Goal: Information Seeking & Learning: Find specific fact

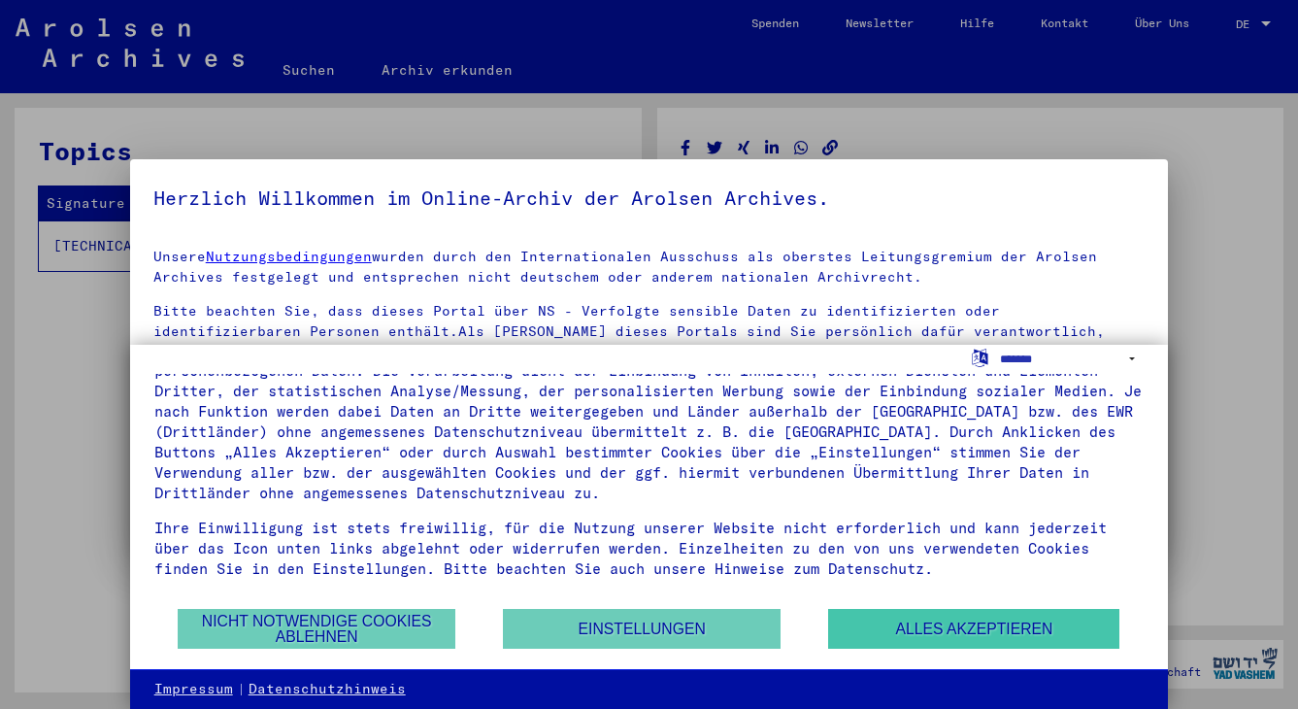
click at [904, 621] on button "Alles akzeptieren" at bounding box center [973, 629] width 291 height 40
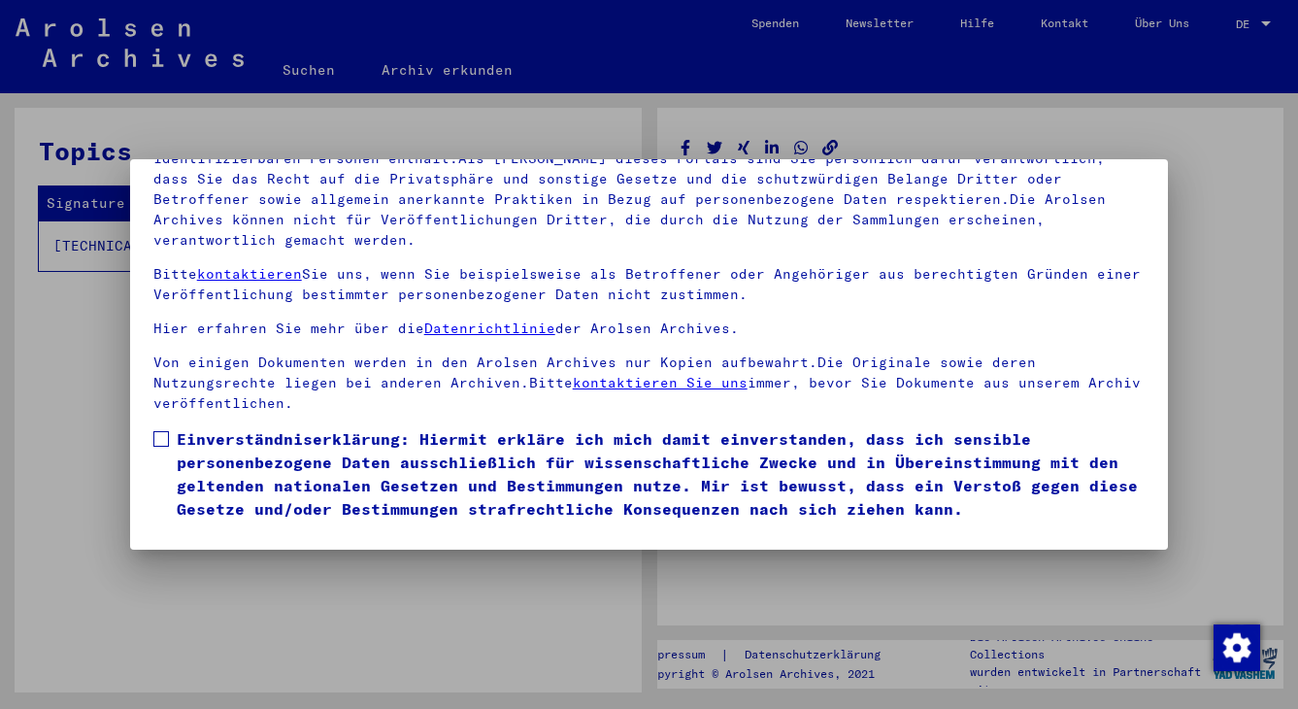
scroll to position [168, 0]
click at [159, 431] on span at bounding box center [161, 439] width 16 height 16
click at [215, 530] on button "Ich stimme zu" at bounding box center [226, 548] width 147 height 37
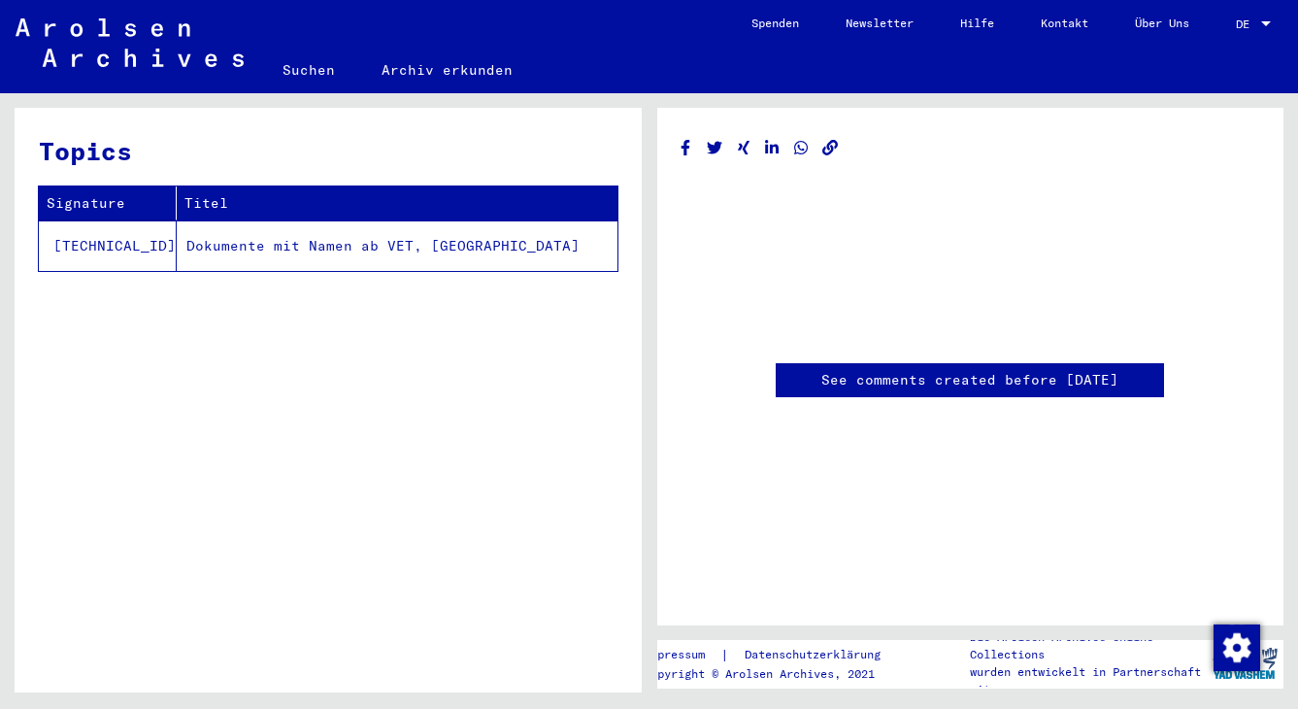
click at [183, 250] on td "Dokumente mit Namen ab VET, [GEOGRAPHIC_DATA]" at bounding box center [397, 245] width 441 height 50
click at [300, 75] on link "Suchen" at bounding box center [308, 70] width 99 height 47
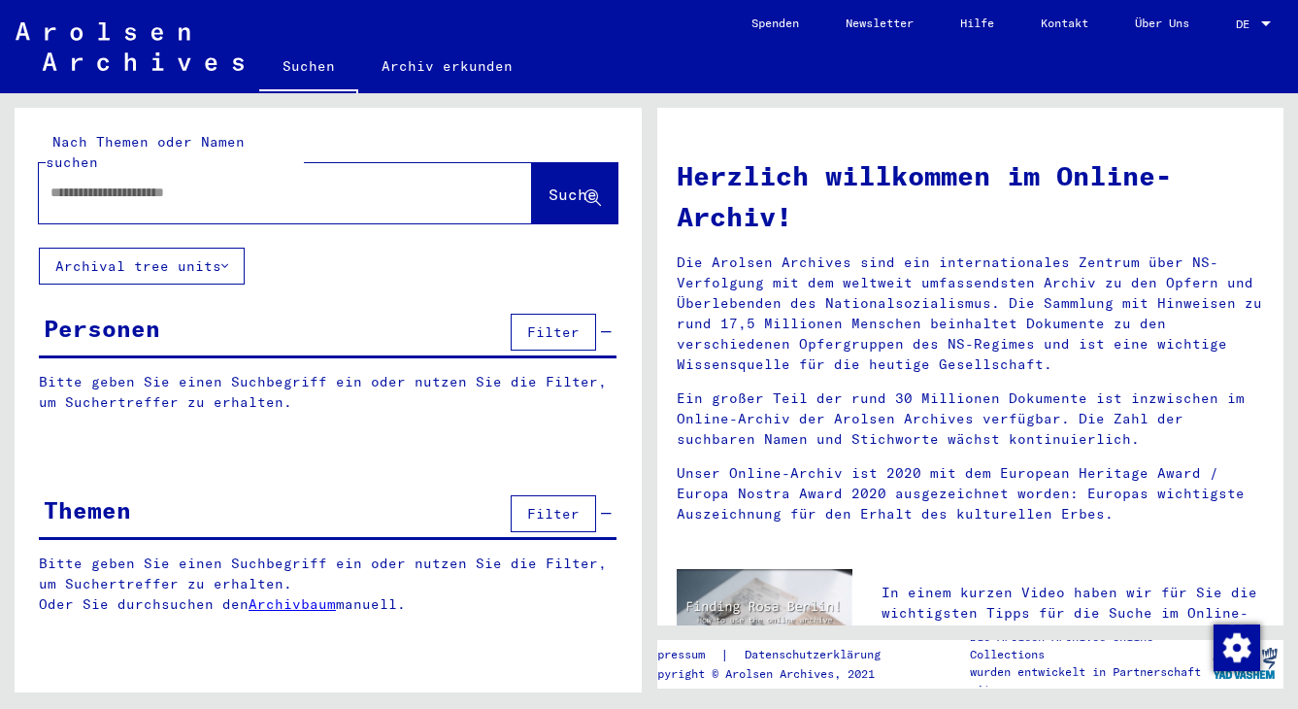
click at [287, 183] on input "text" at bounding box center [261, 193] width 423 height 20
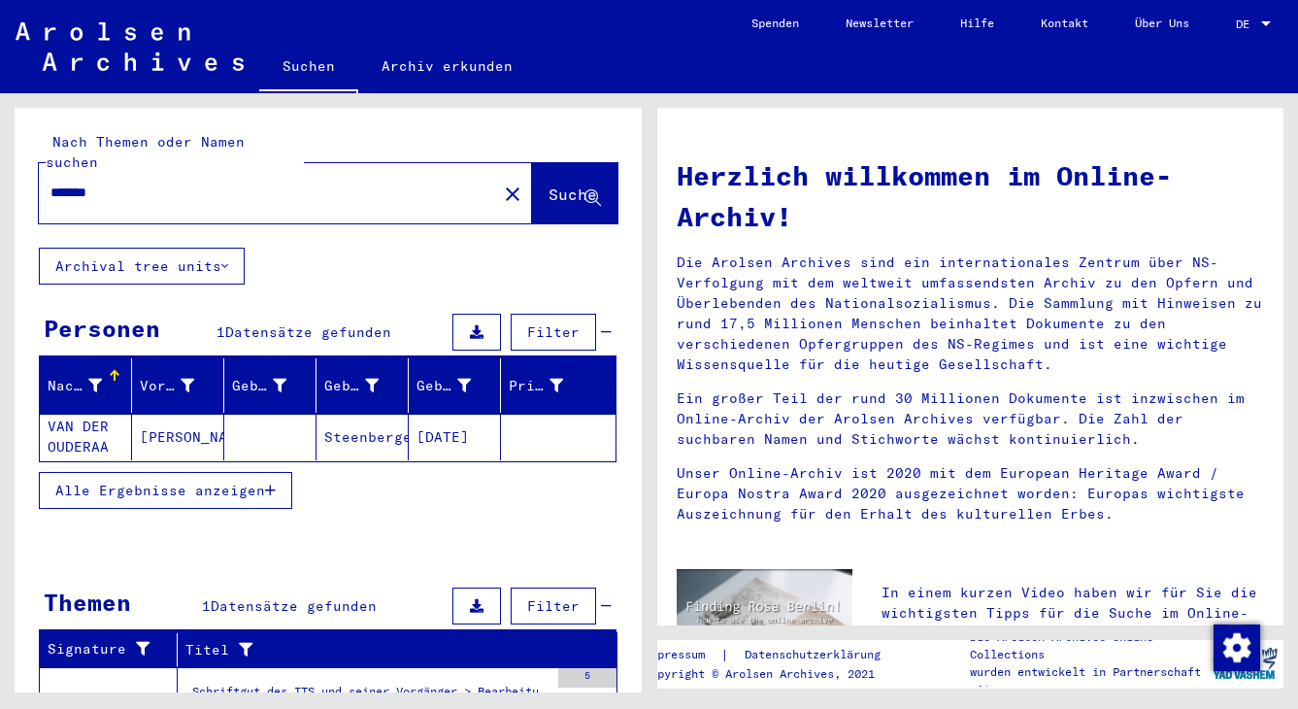
click at [234, 482] on span "Alle Ergebnisse anzeigen" at bounding box center [160, 490] width 210 height 17
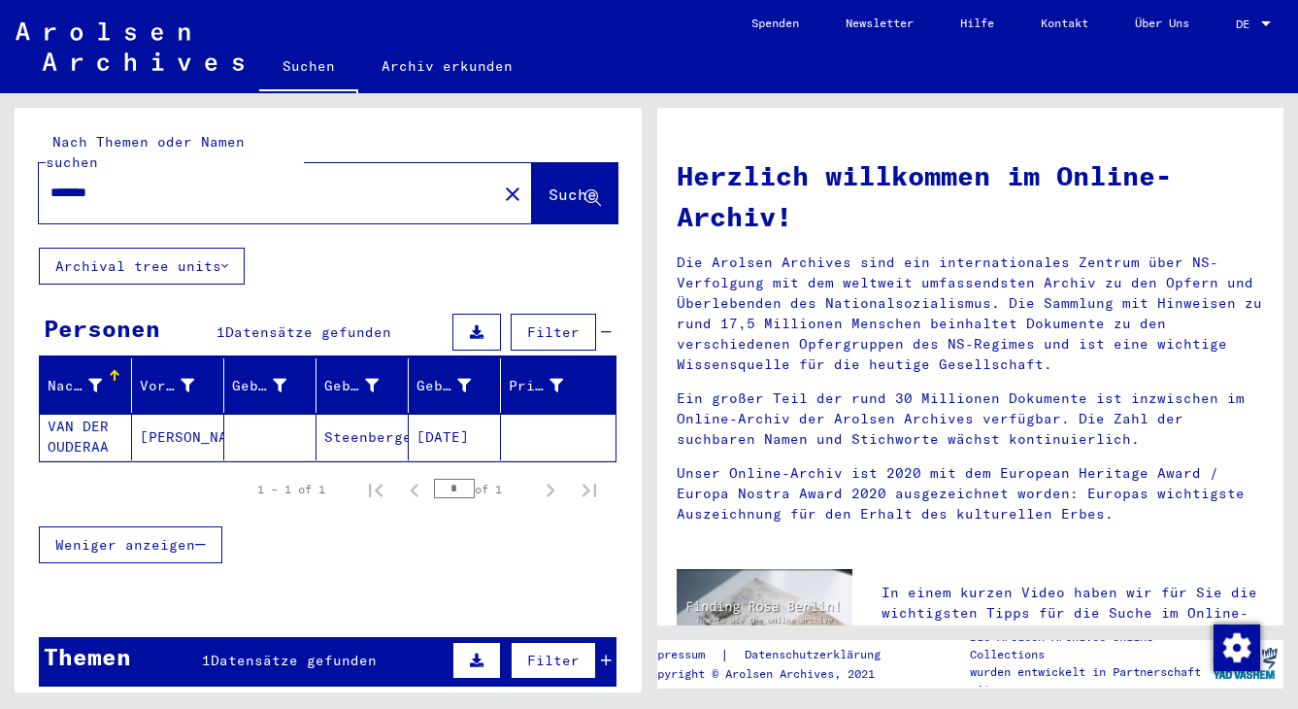
drag, startPoint x: 119, startPoint y: 172, endPoint x: 48, endPoint y: 177, distance: 72.0
click at [48, 177] on div "*******" at bounding box center [256, 193] width 435 height 44
click at [556, 184] on span "Suche" at bounding box center [573, 193] width 49 height 19
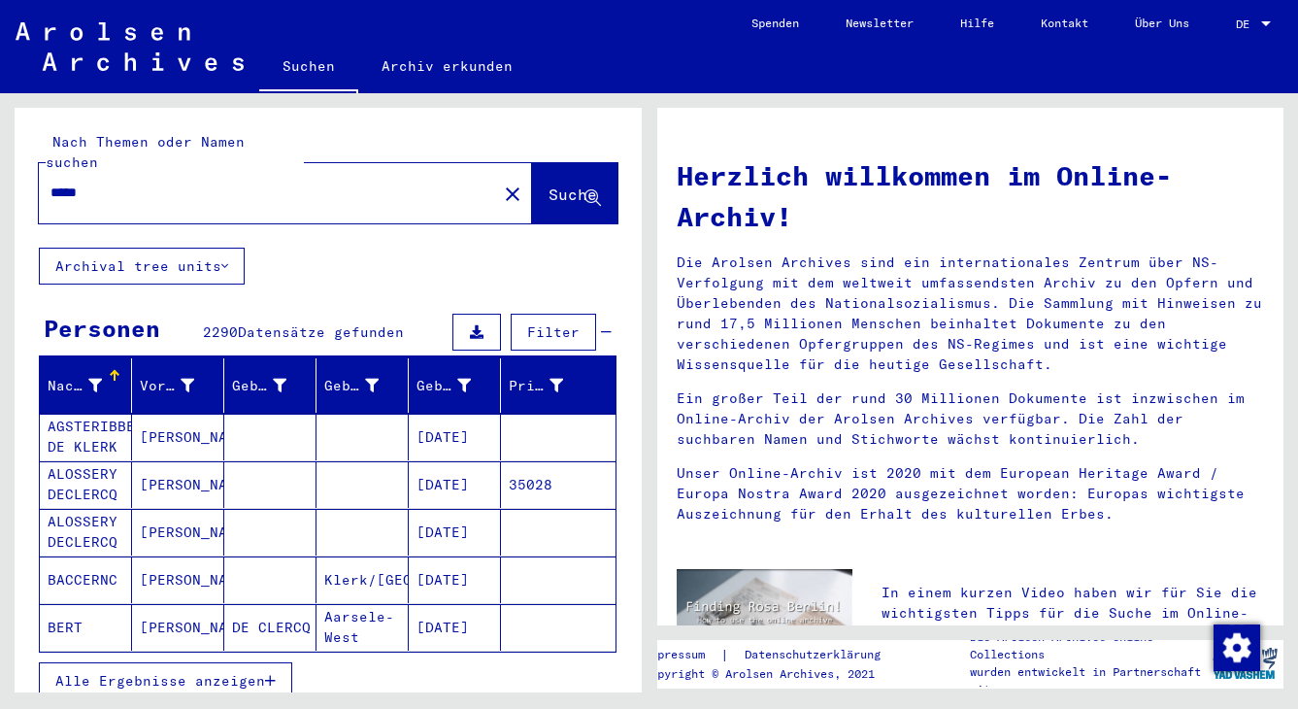
click at [275, 414] on mat-cell at bounding box center [270, 437] width 92 height 47
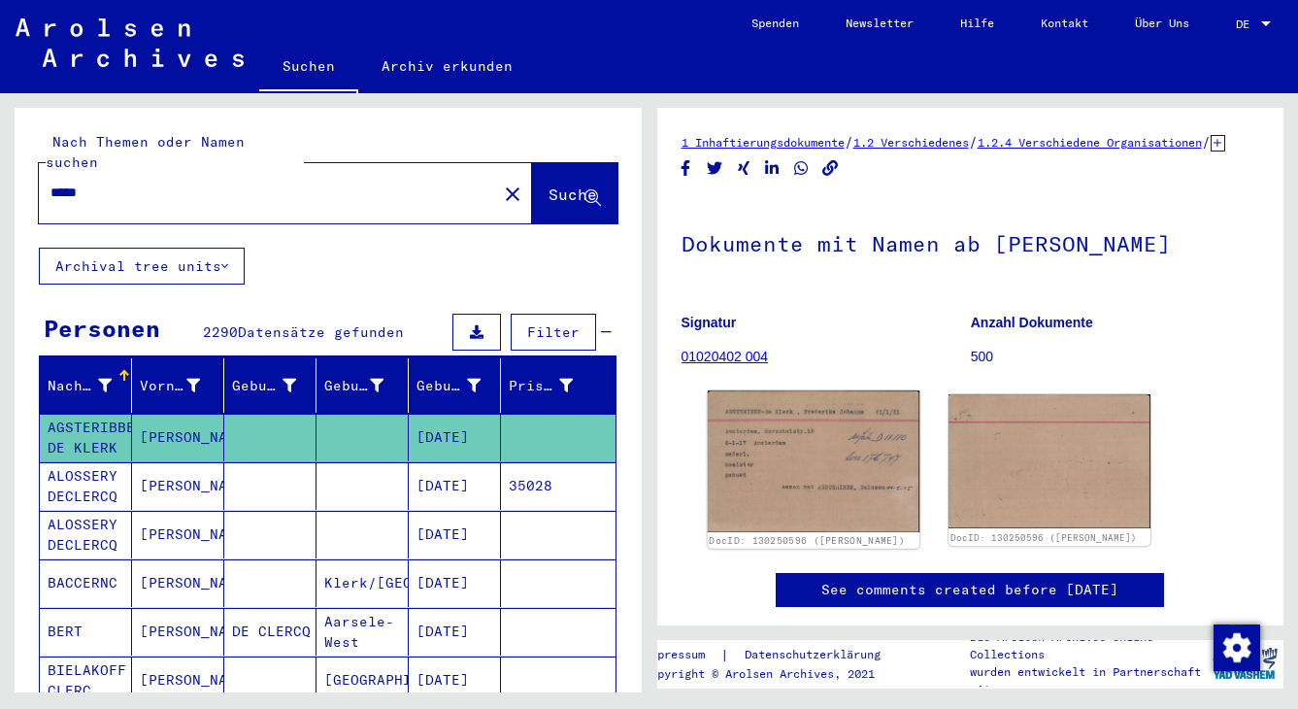
click at [798, 503] on img at bounding box center [813, 461] width 212 height 142
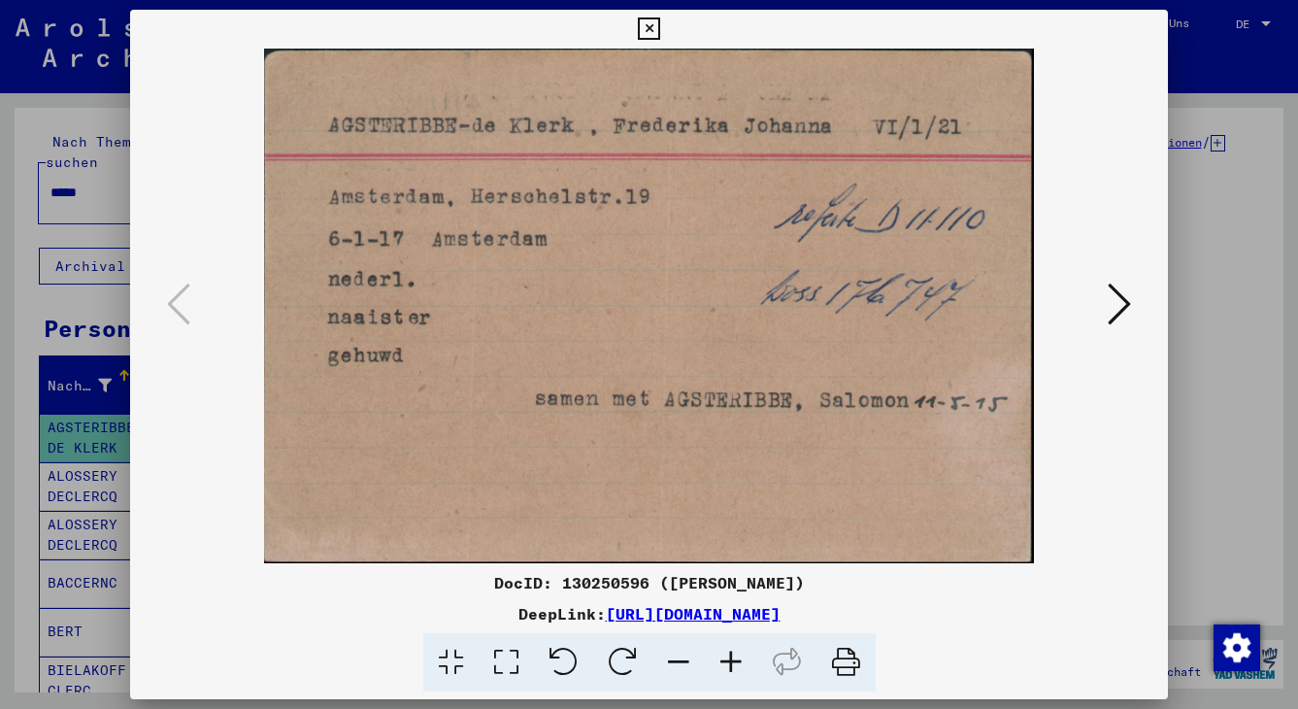
click at [1063, 303] on icon at bounding box center [1119, 304] width 23 height 47
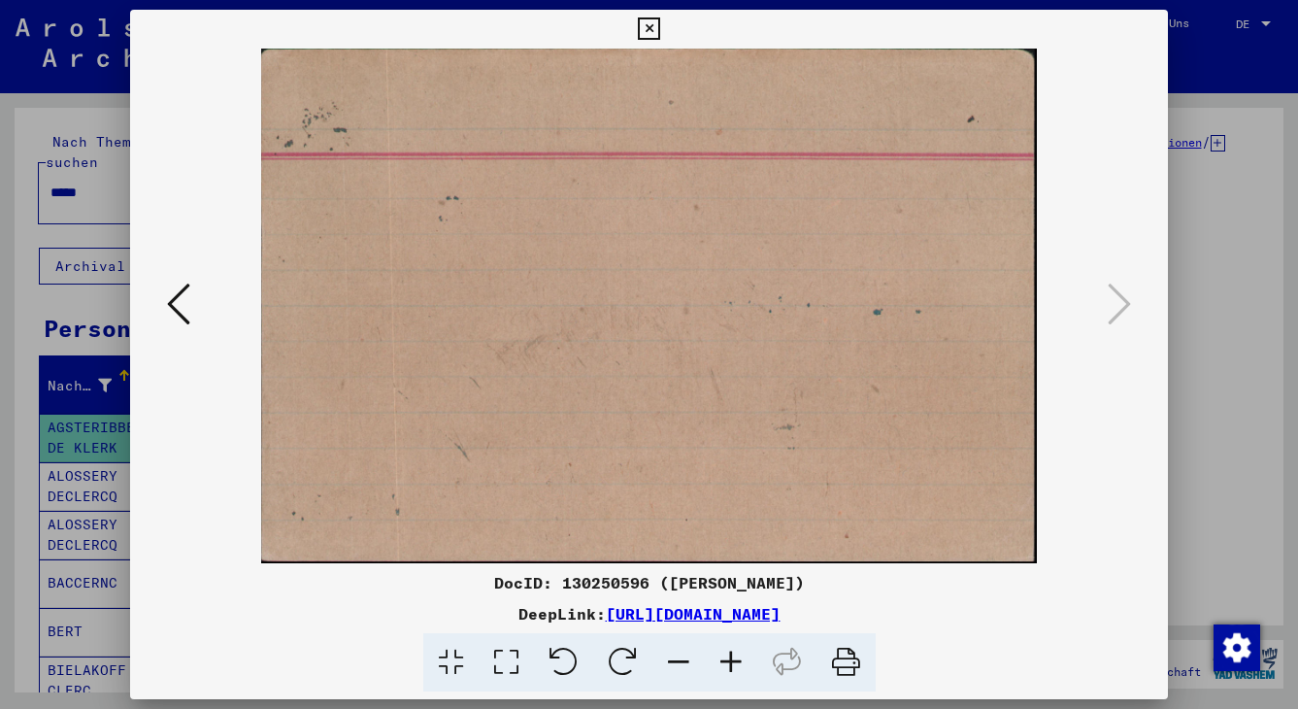
click at [660, 22] on icon at bounding box center [649, 28] width 22 height 23
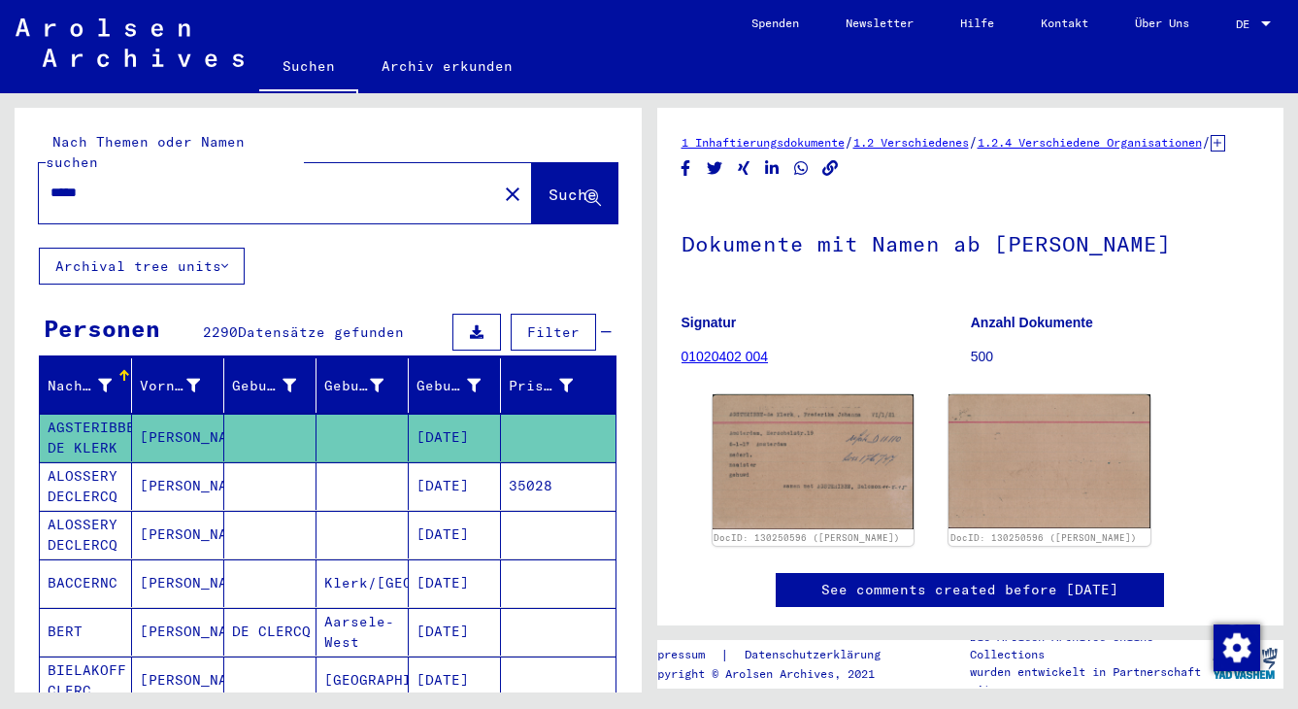
drag, startPoint x: 96, startPoint y: 173, endPoint x: 44, endPoint y: 171, distance: 52.5
click at [44, 171] on div "*****" at bounding box center [262, 193] width 447 height 44
type input "**********"
click at [549, 184] on span "Suche" at bounding box center [573, 193] width 49 height 19
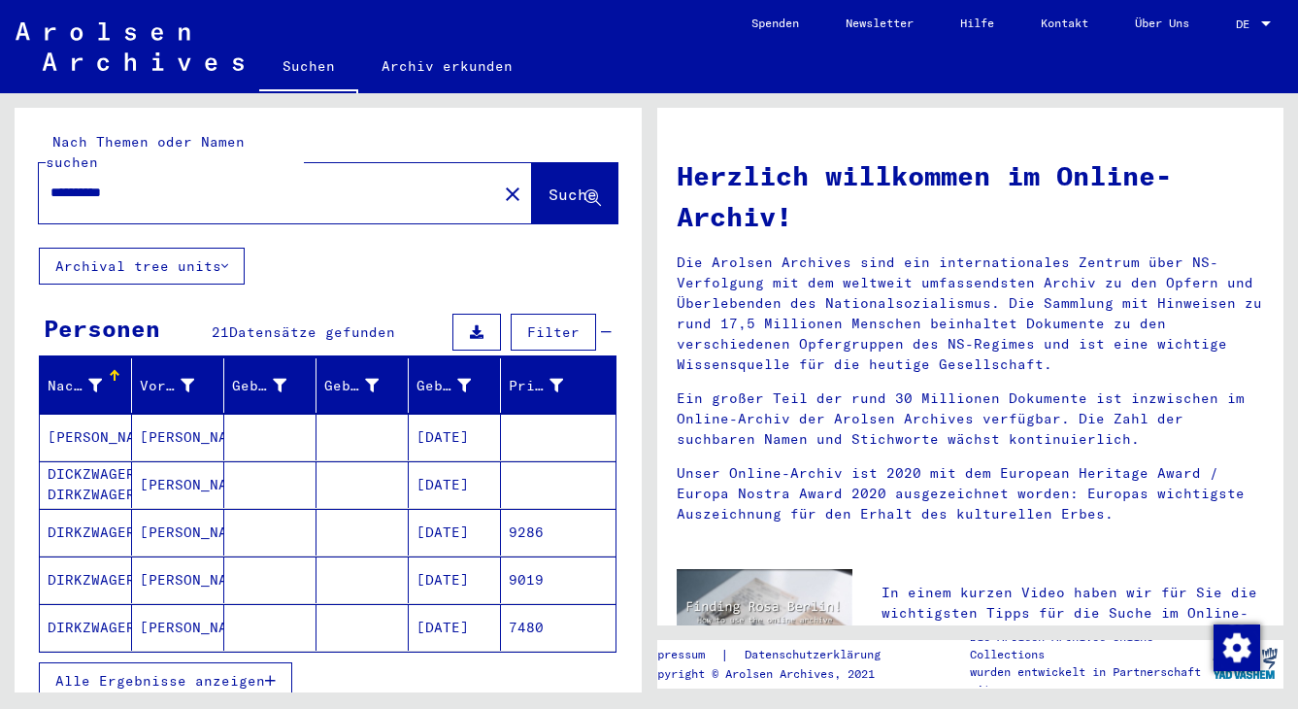
click at [190, 561] on mat-cell "[PERSON_NAME]" at bounding box center [178, 579] width 92 height 47
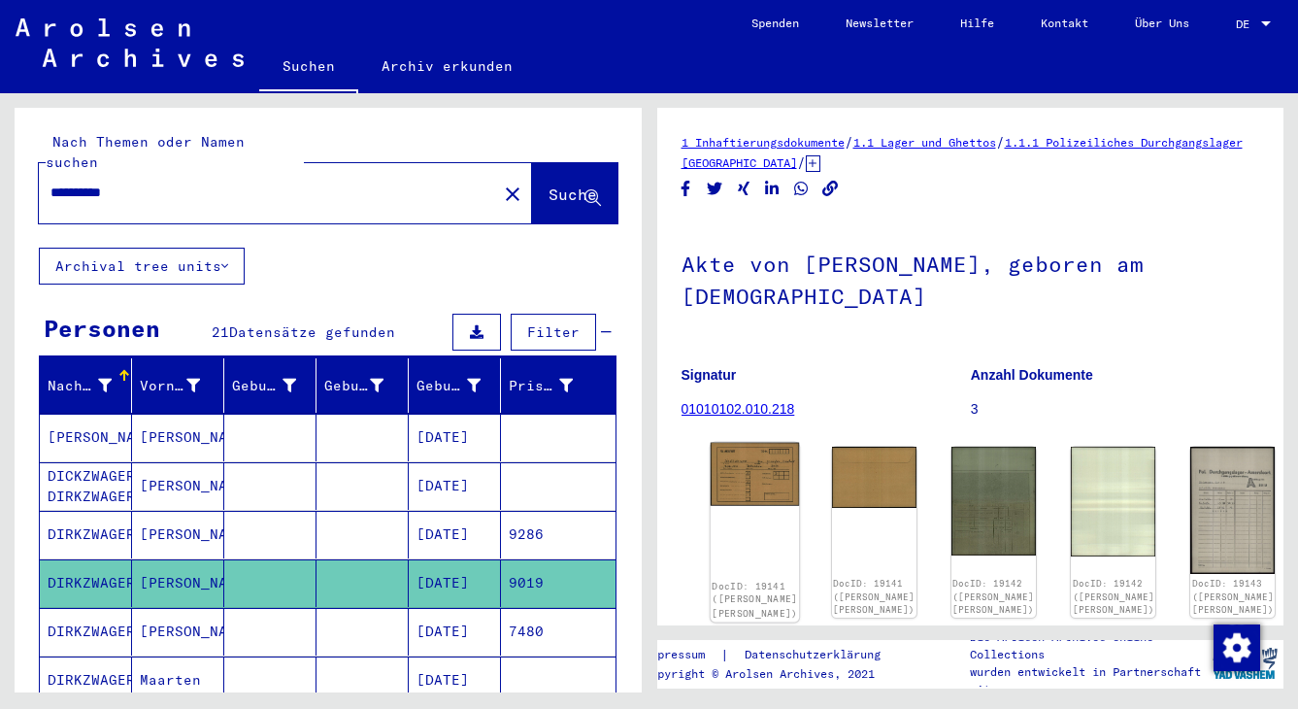
click at [747, 466] on img at bounding box center [754, 474] width 89 height 63
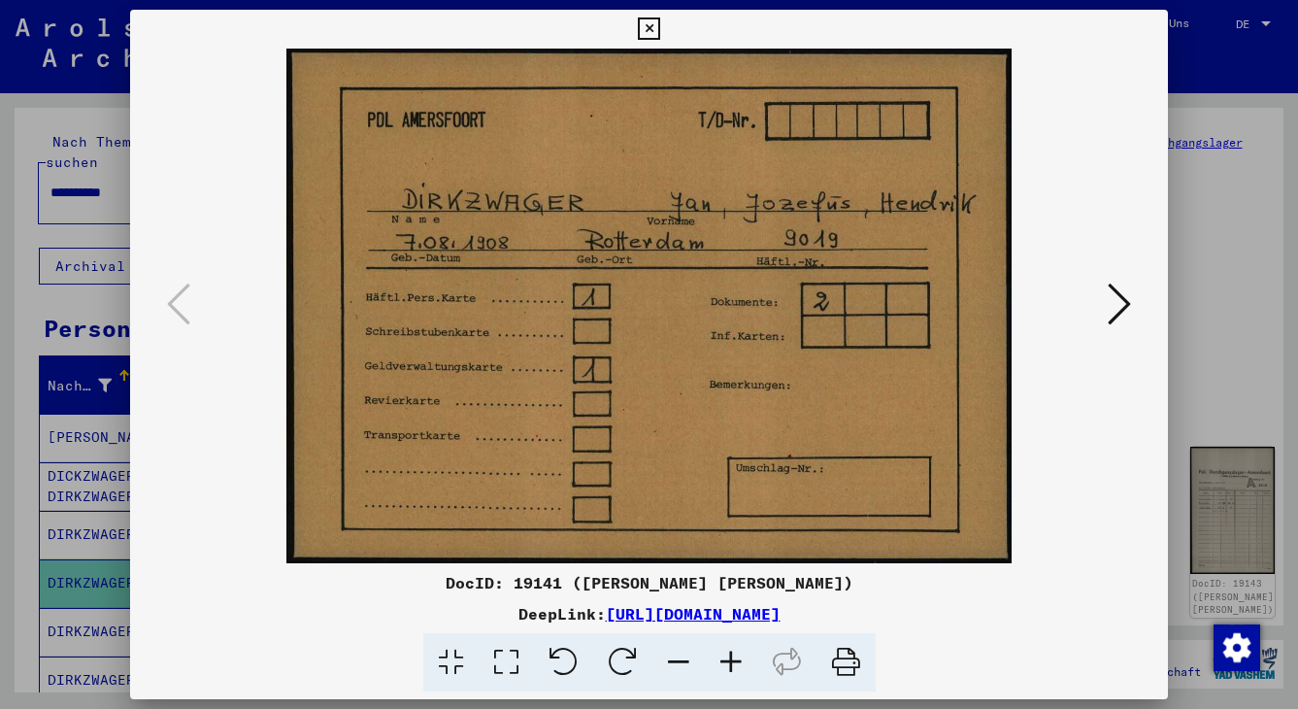
click at [1063, 302] on icon at bounding box center [1119, 304] width 23 height 47
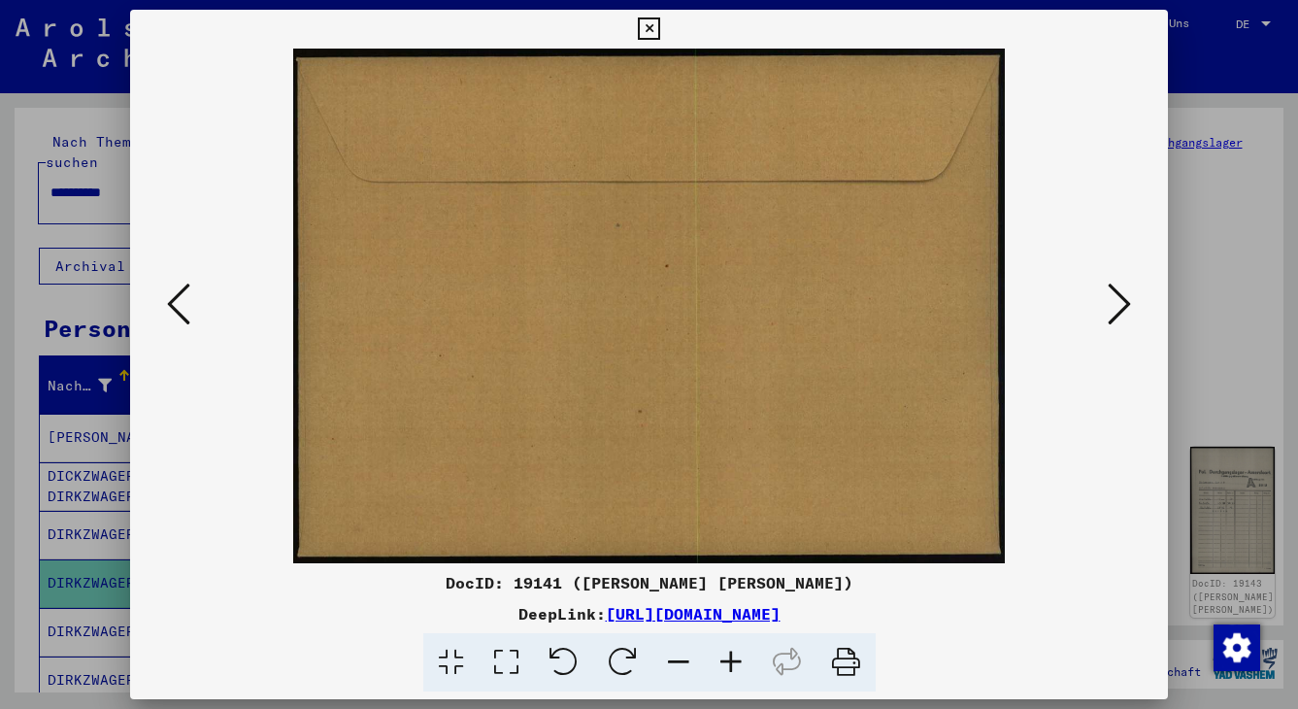
click at [1063, 309] on icon at bounding box center [1119, 304] width 23 height 47
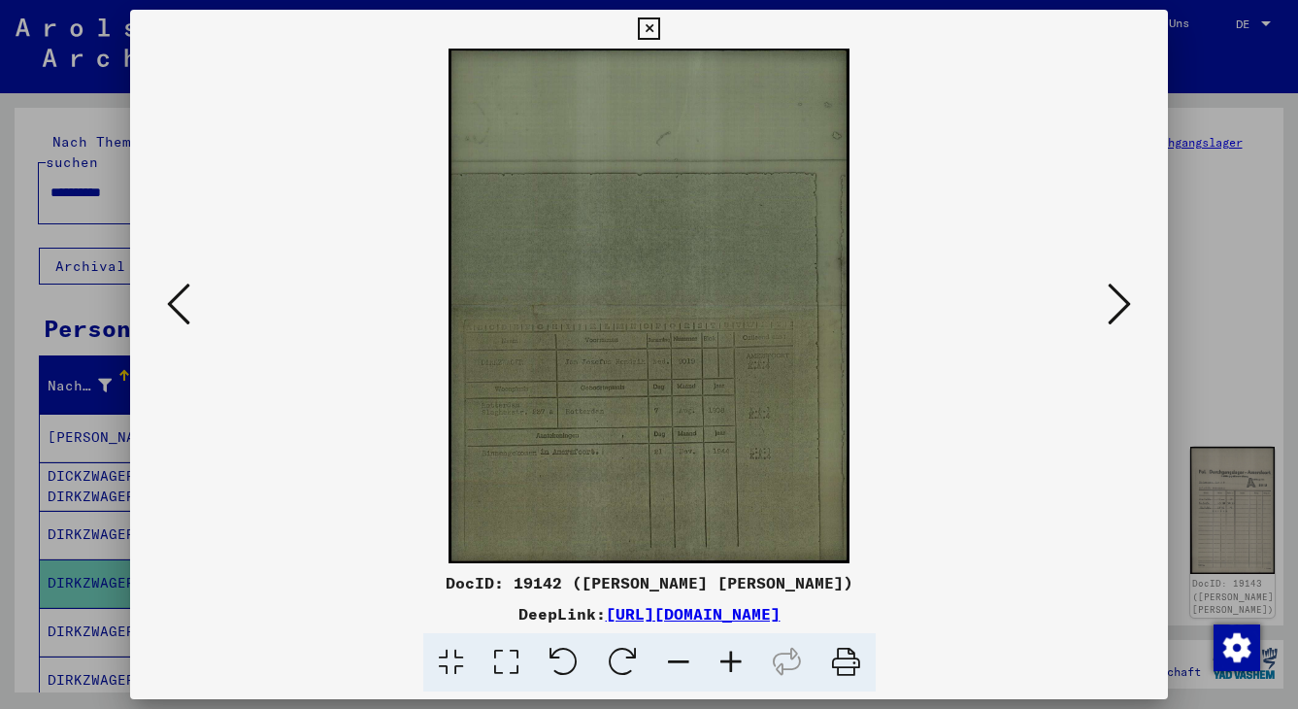
click at [1063, 304] on icon at bounding box center [1119, 304] width 23 height 47
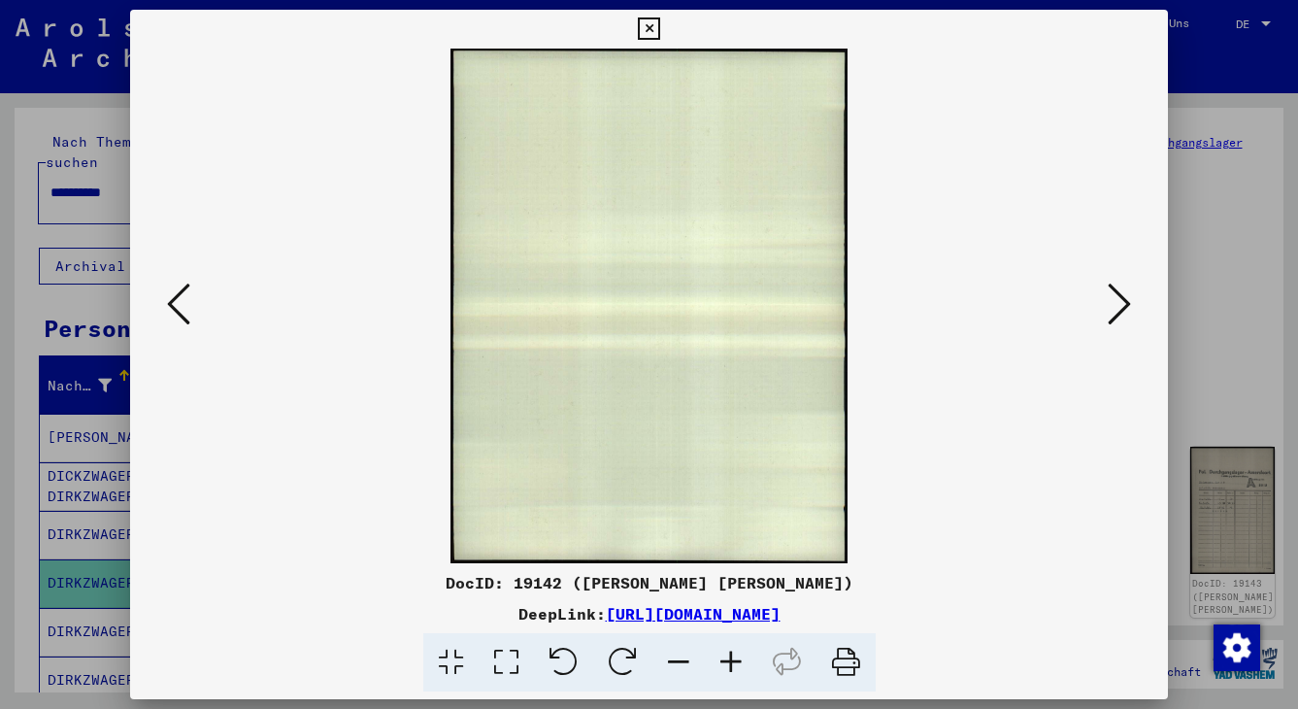
click at [1063, 304] on icon at bounding box center [1119, 304] width 23 height 47
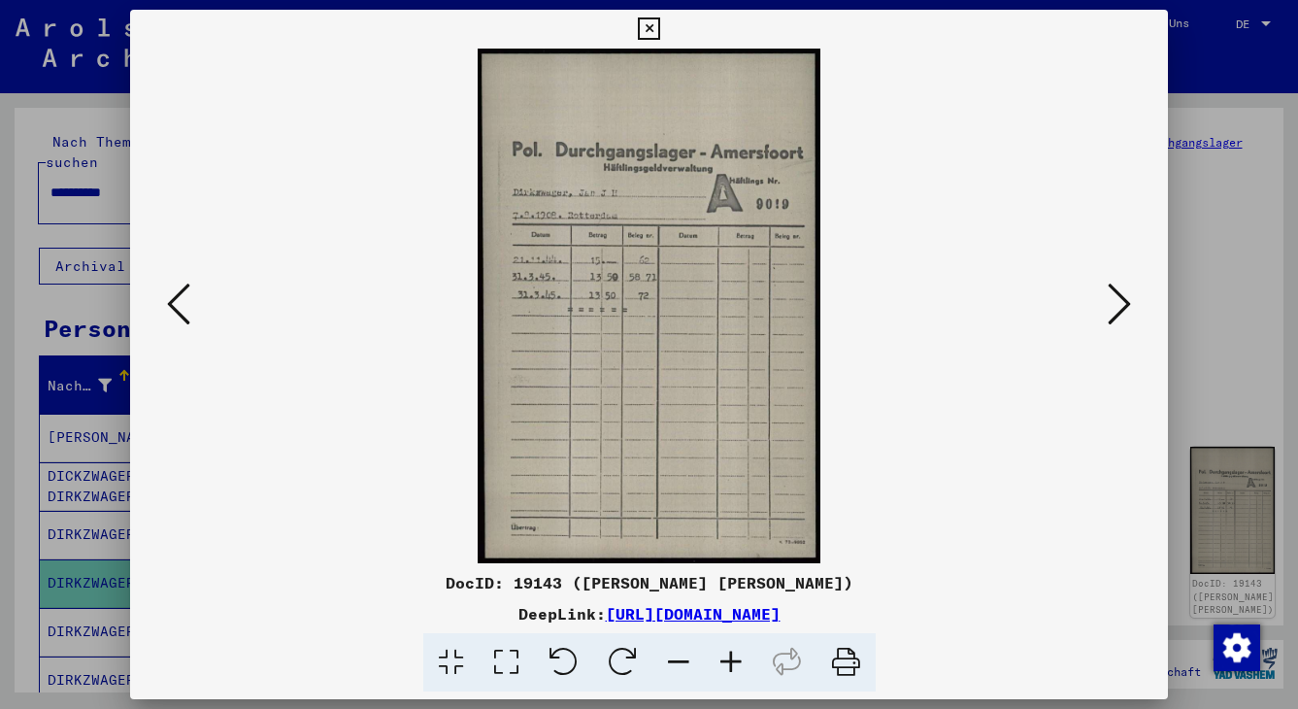
click at [1063, 302] on icon at bounding box center [1119, 304] width 23 height 47
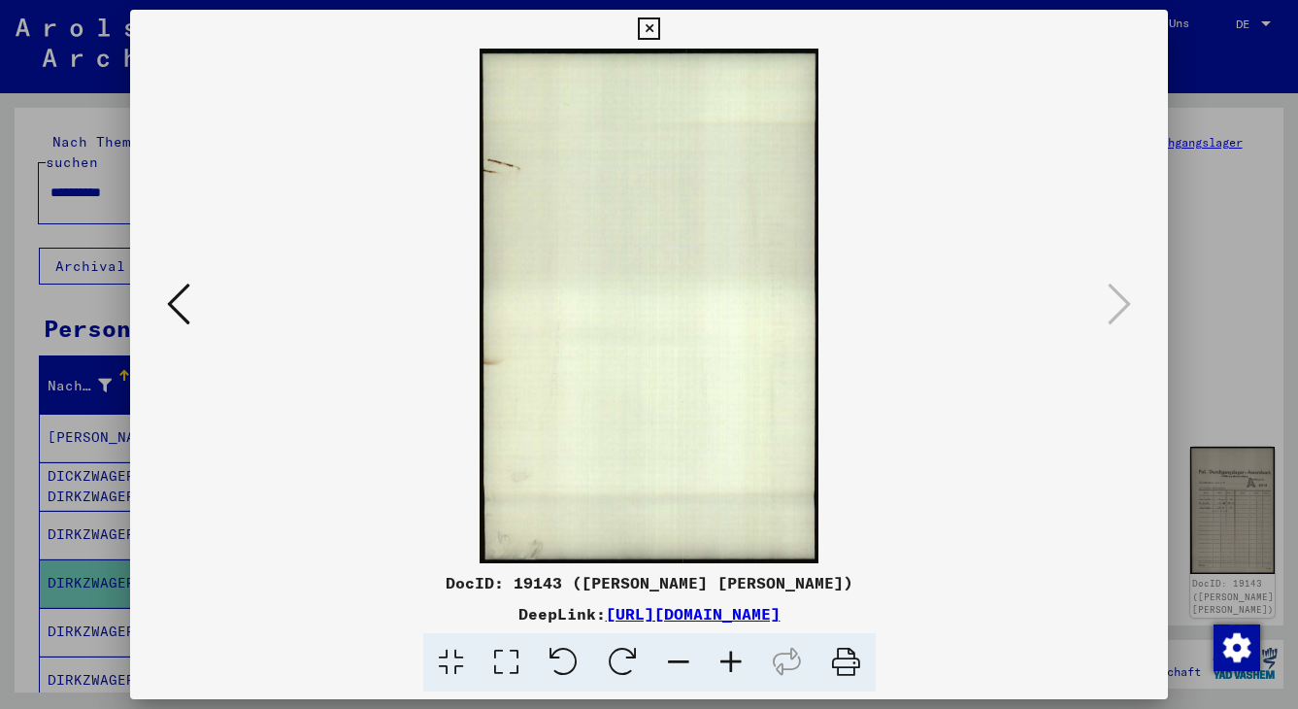
click at [660, 22] on icon at bounding box center [649, 28] width 22 height 23
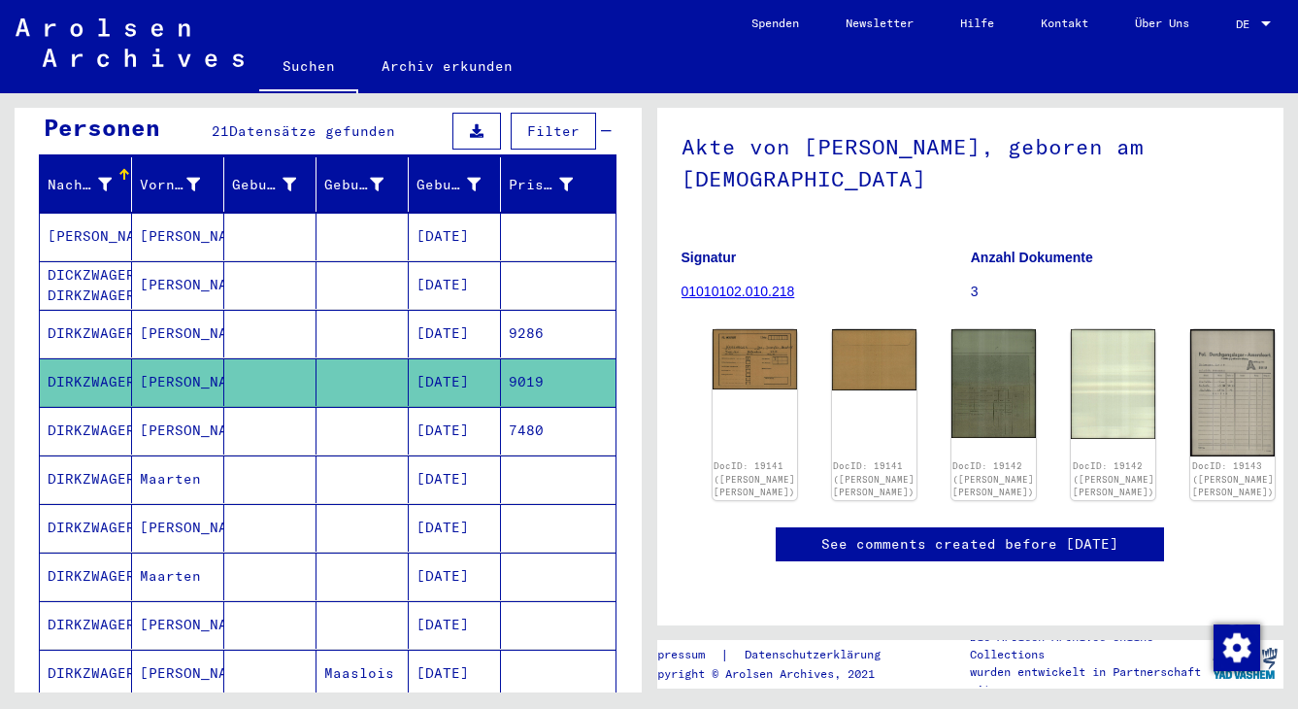
scroll to position [209, 0]
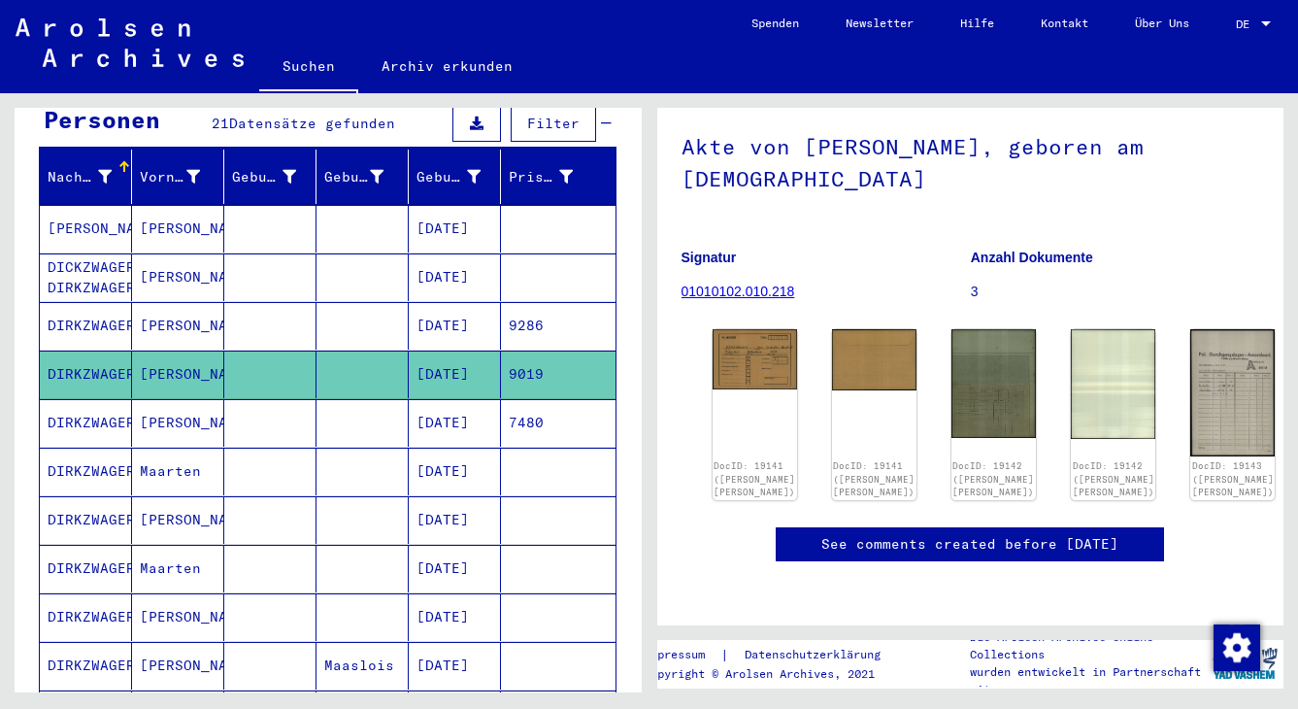
click at [177, 450] on mat-cell "Maarten" at bounding box center [178, 472] width 92 height 48
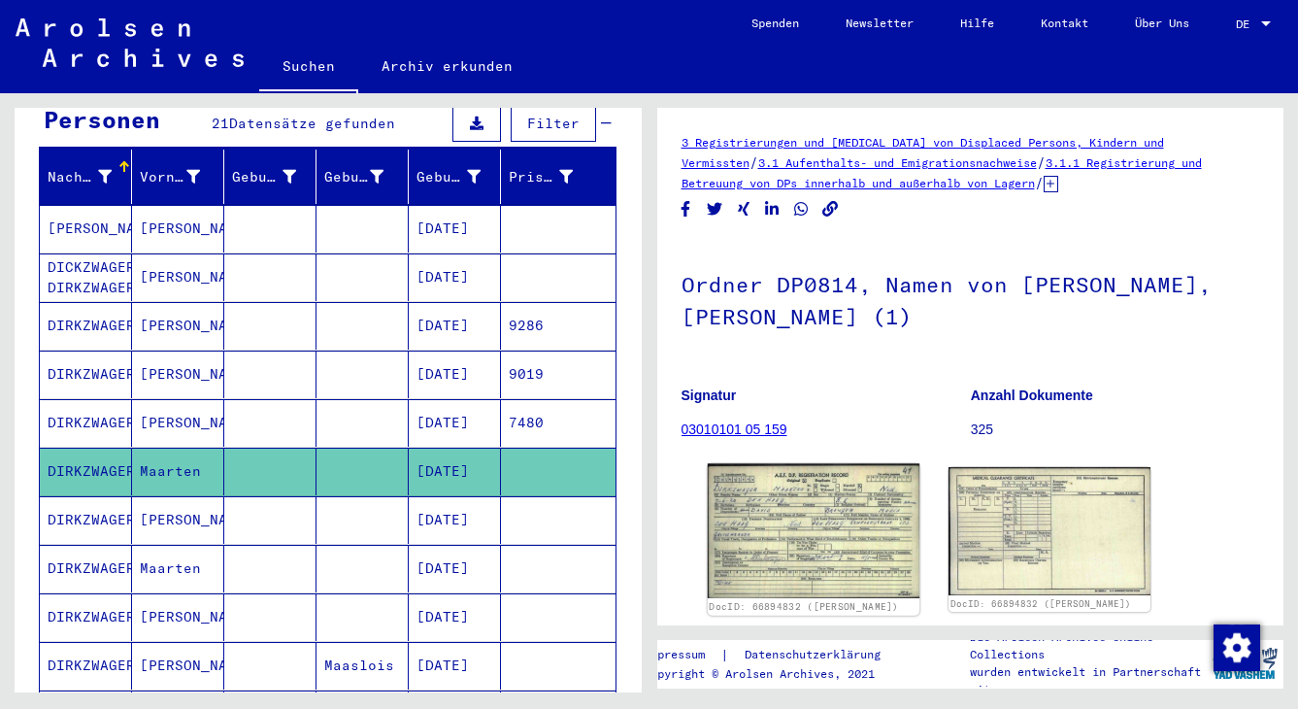
click at [817, 542] on img at bounding box center [813, 530] width 212 height 135
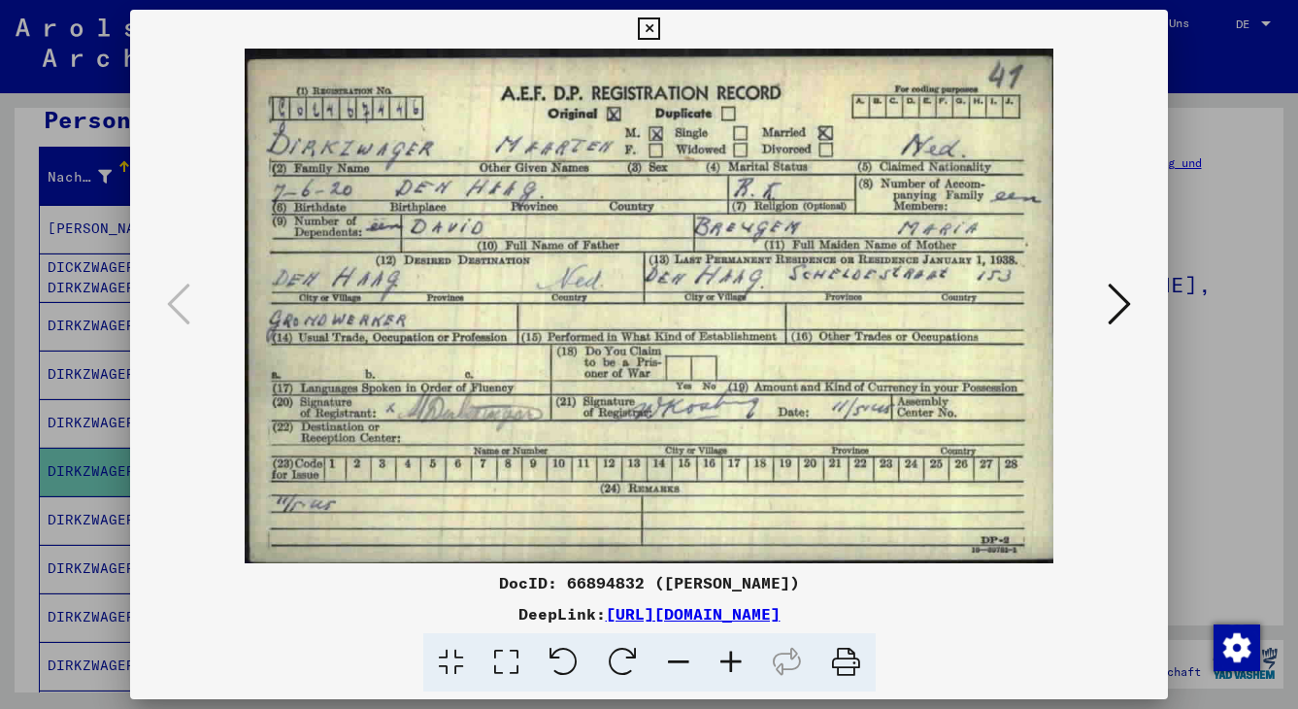
click at [1063, 302] on icon at bounding box center [1119, 304] width 23 height 47
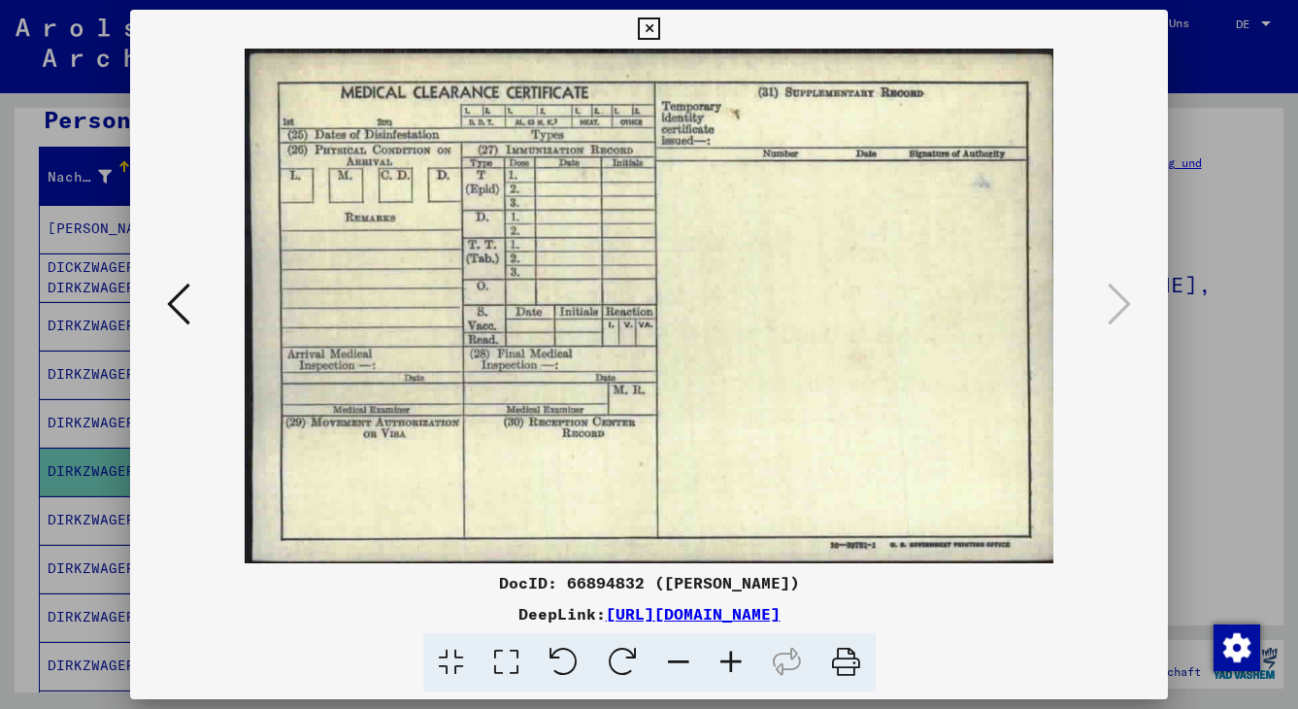
click at [660, 25] on icon at bounding box center [649, 28] width 22 height 23
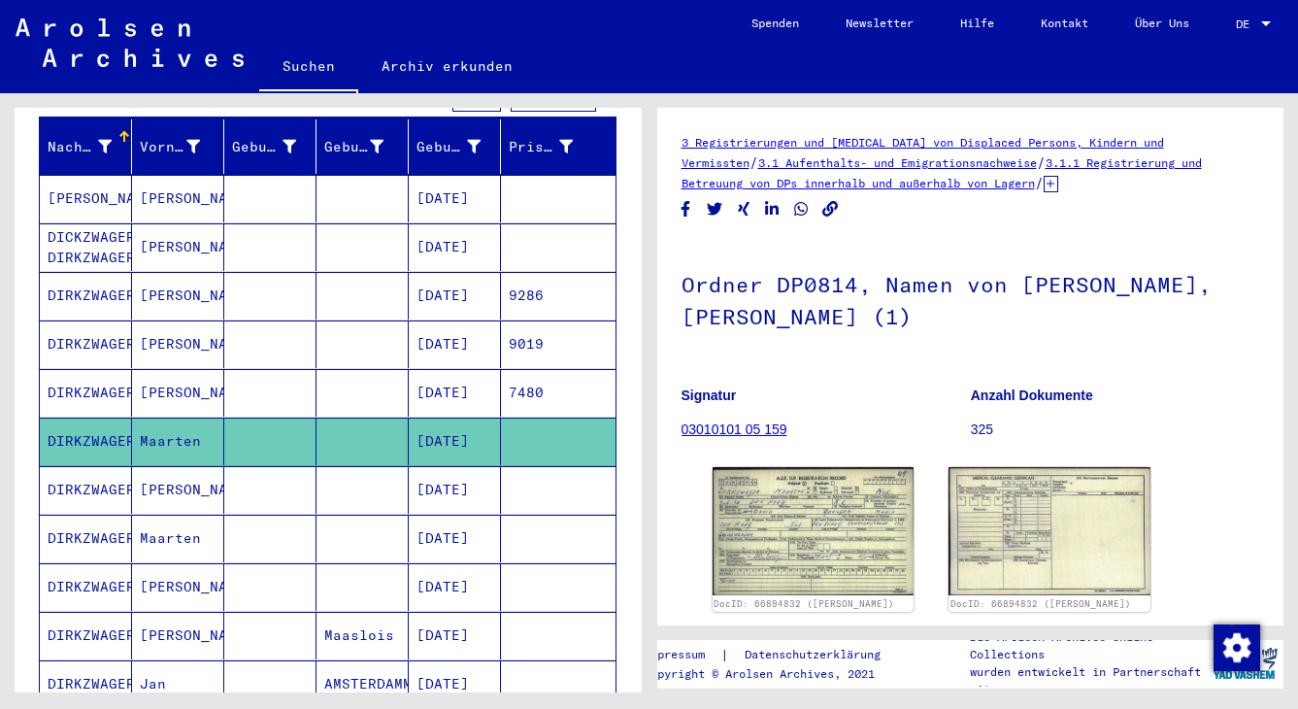
scroll to position [241, 0]
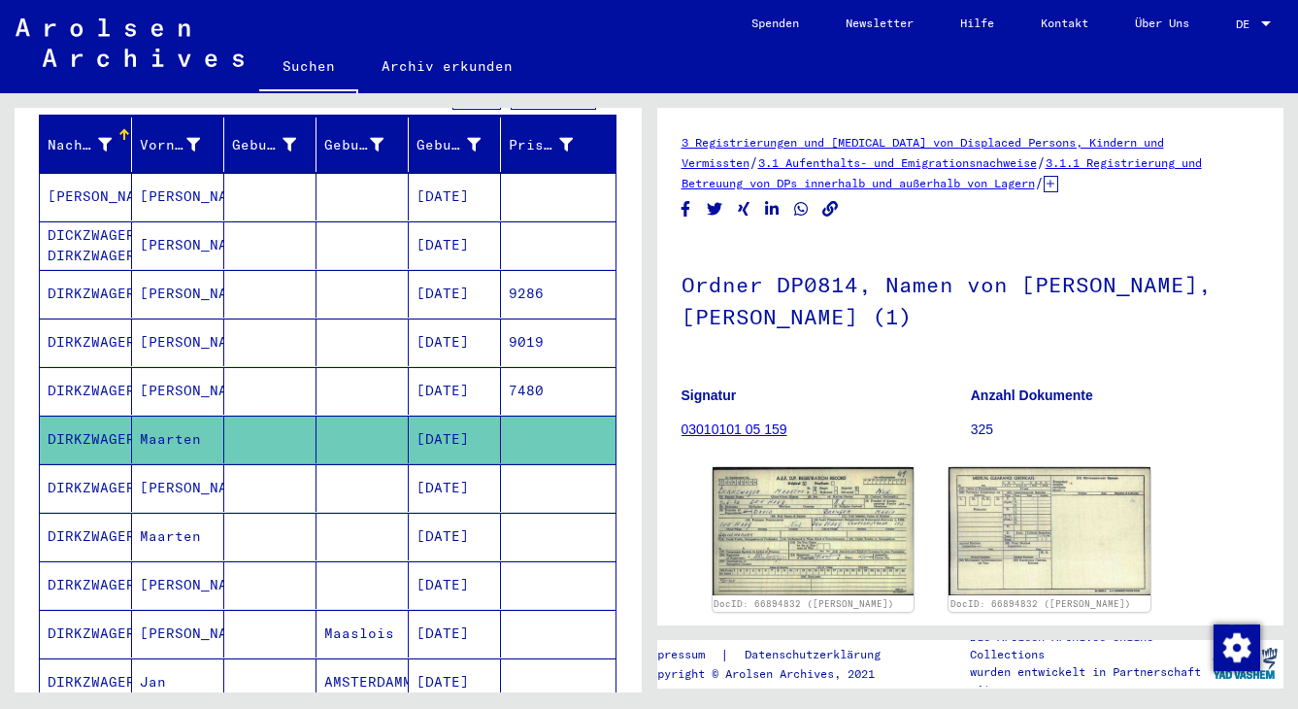
click at [454, 517] on mat-cell "[DATE]" at bounding box center [455, 537] width 92 height 48
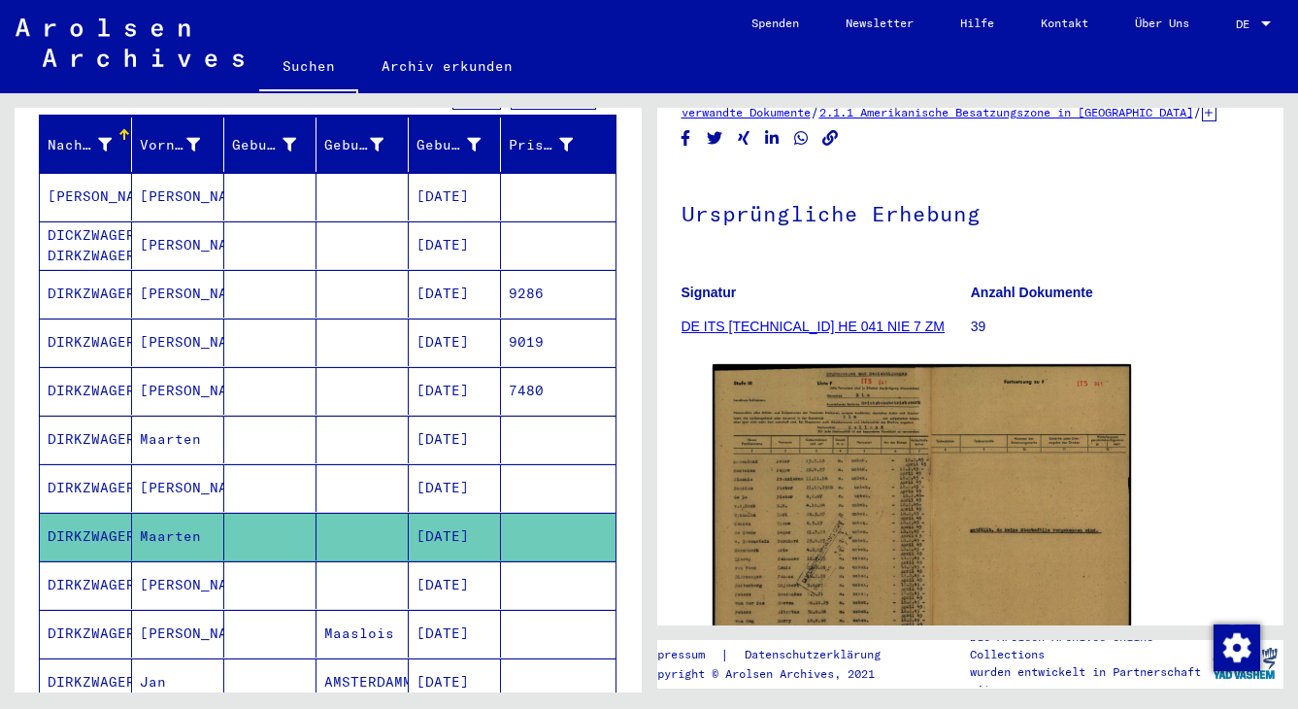
scroll to position [129, 0]
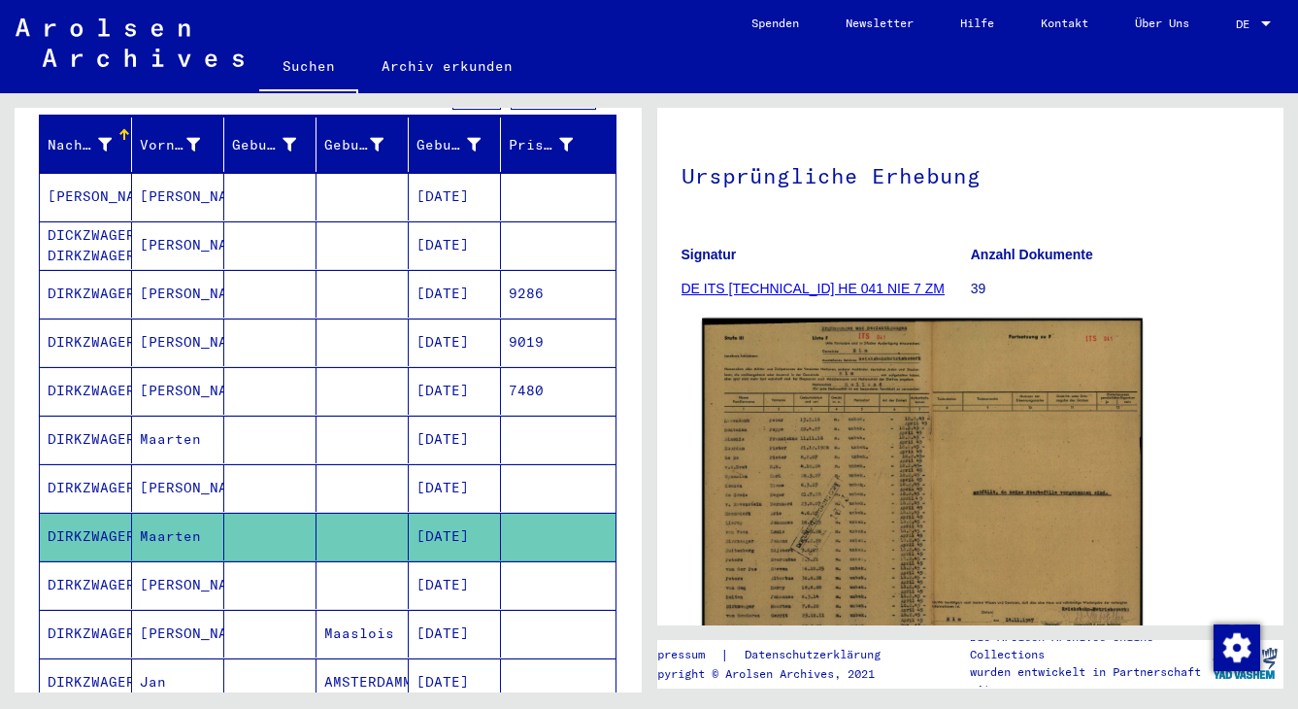
click at [871, 498] on img at bounding box center [922, 482] width 440 height 328
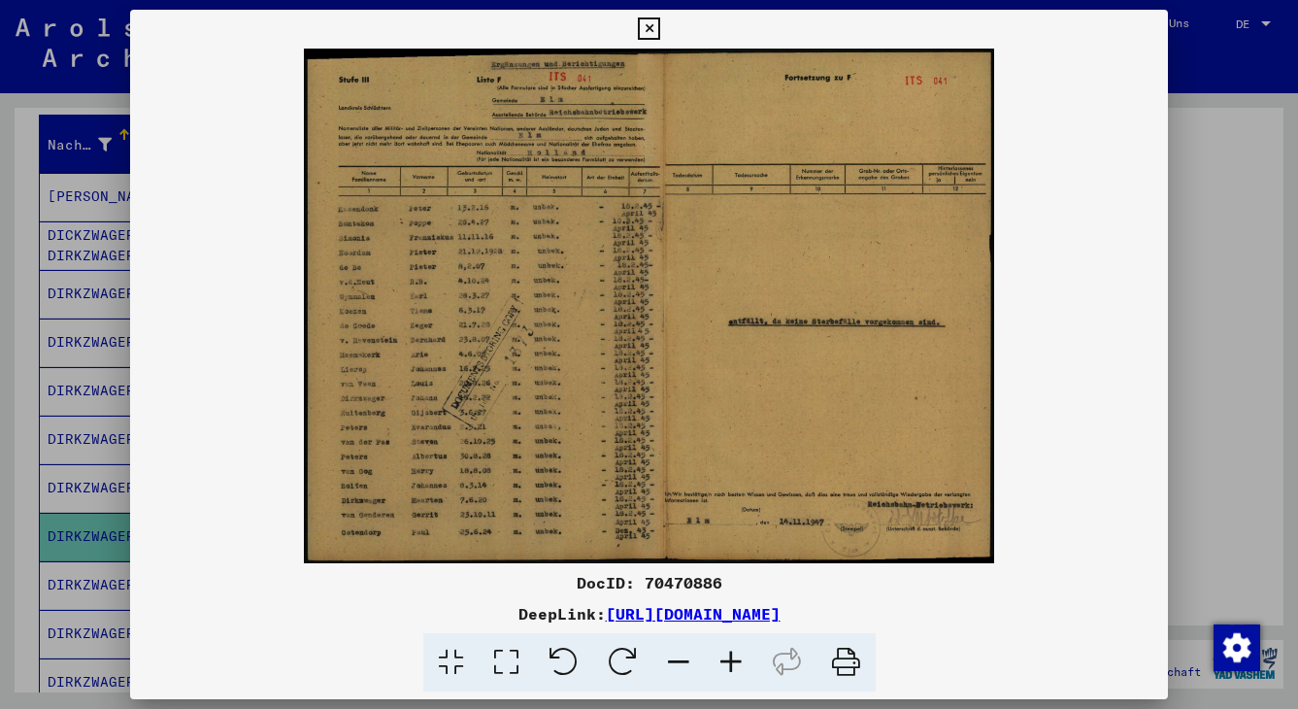
click at [660, 26] on icon at bounding box center [649, 28] width 22 height 23
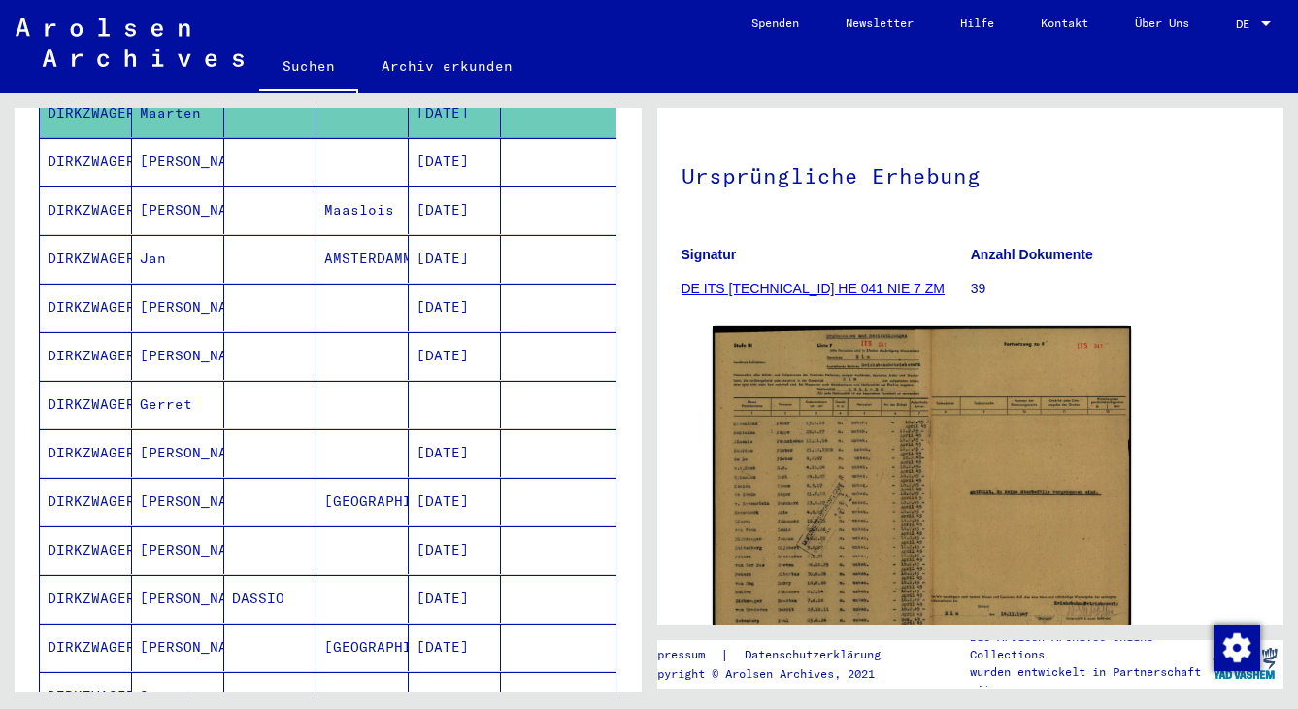
scroll to position [666, 0]
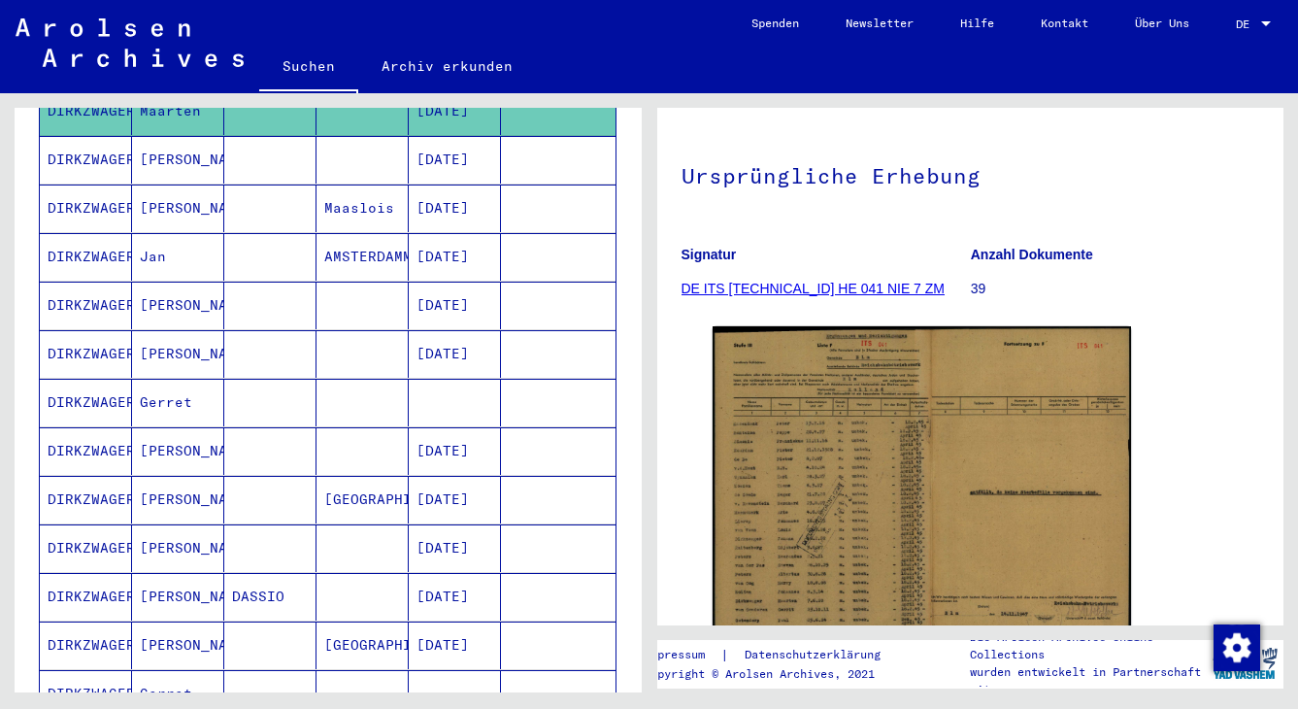
click at [282, 379] on mat-cell at bounding box center [270, 403] width 92 height 48
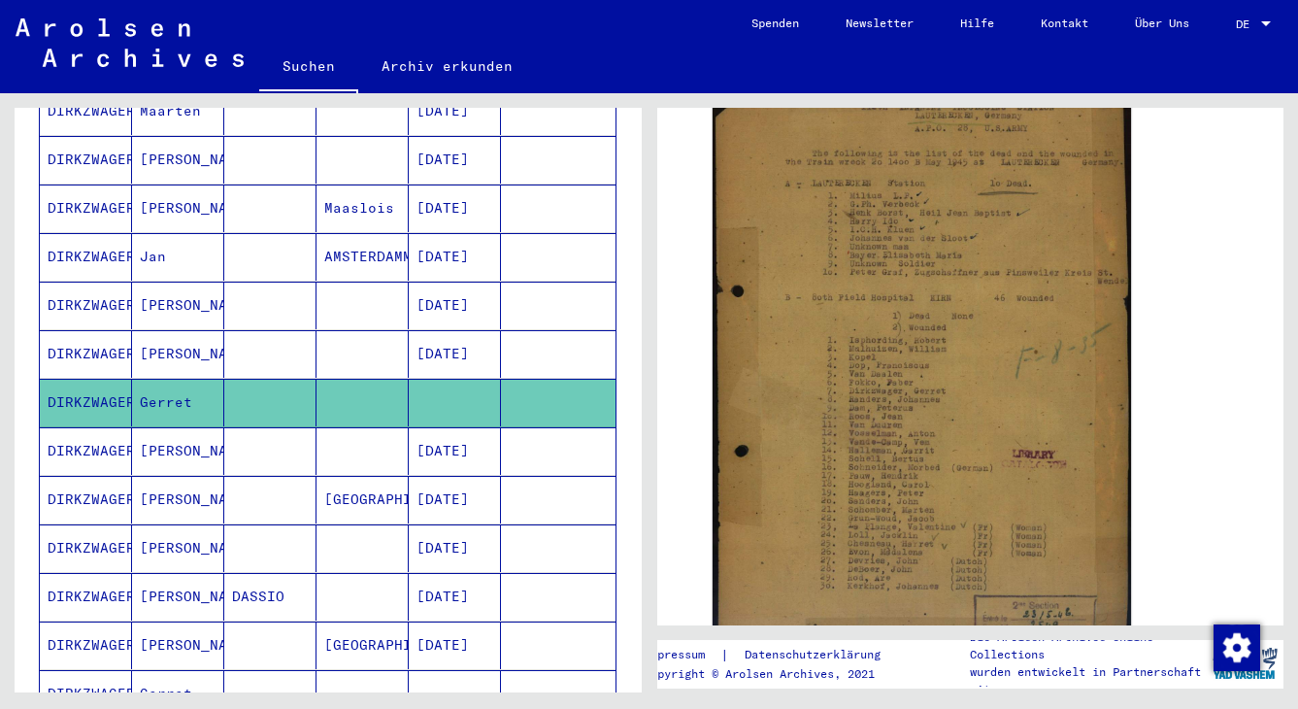
scroll to position [448, 0]
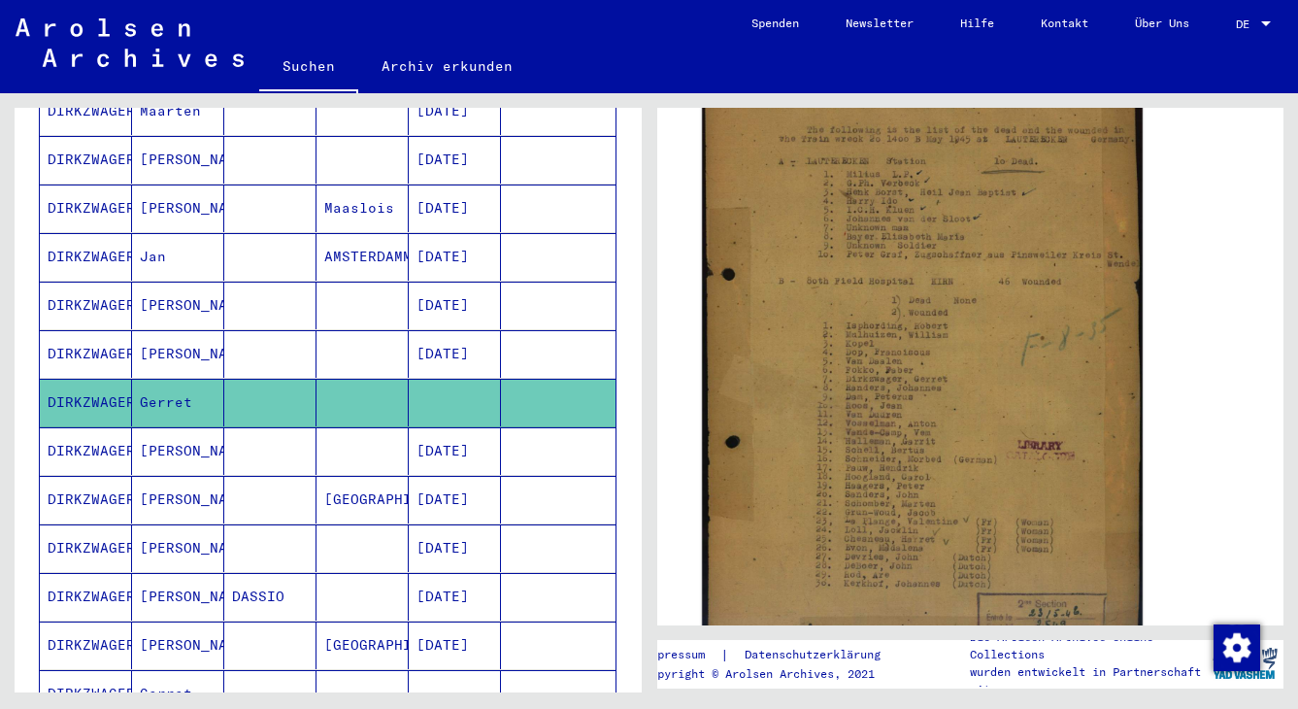
click at [902, 382] on img at bounding box center [922, 346] width 440 height 613
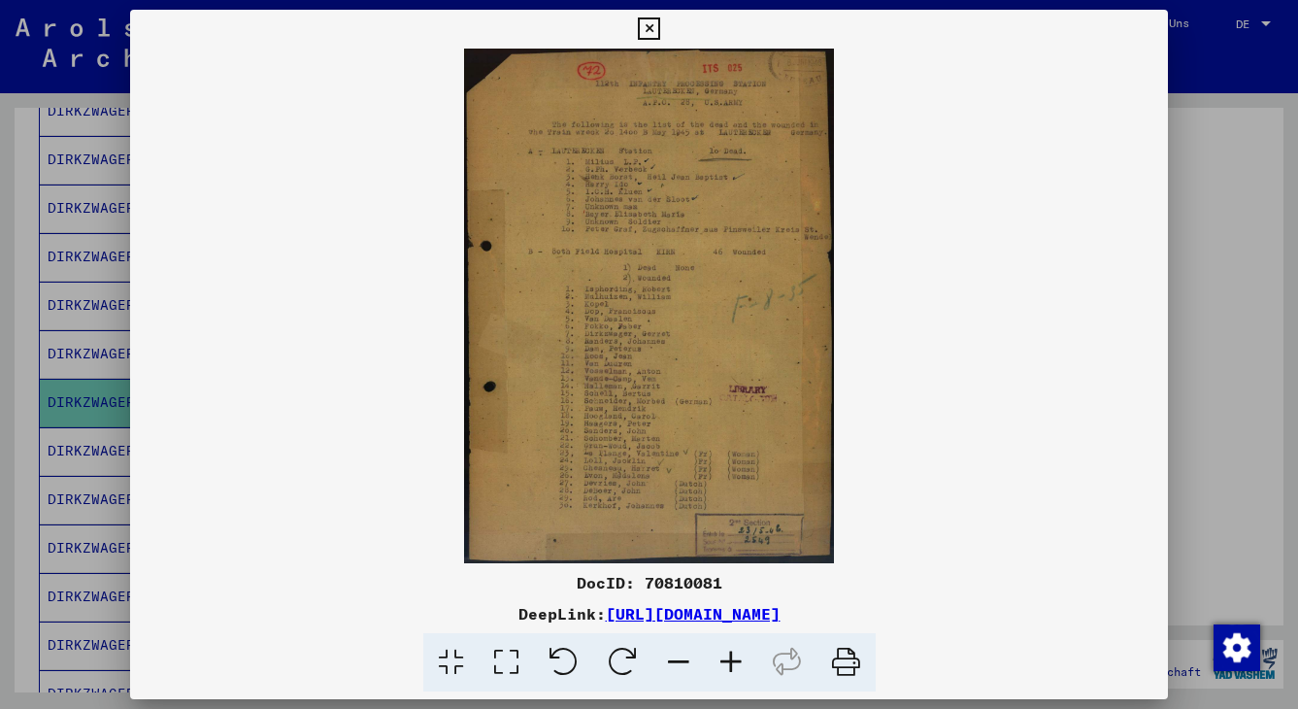
click at [726, 654] on icon at bounding box center [731, 662] width 52 height 59
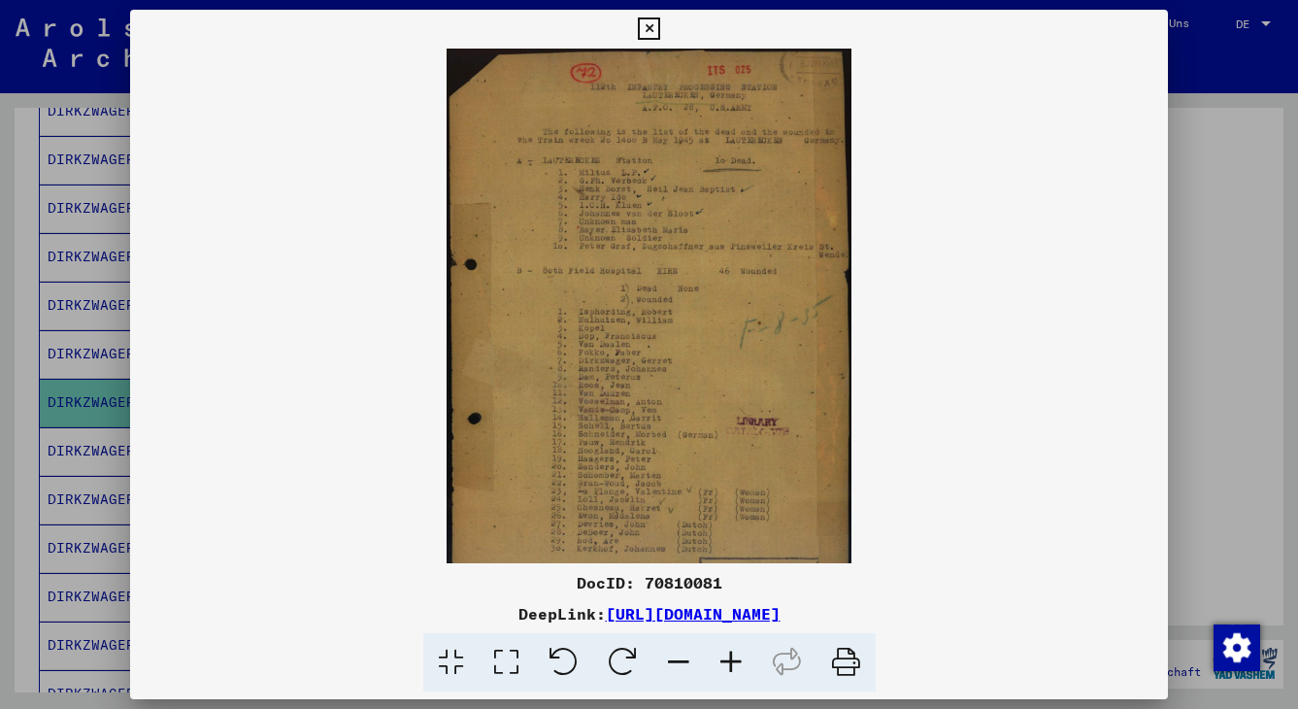
click at [726, 654] on icon at bounding box center [731, 662] width 52 height 59
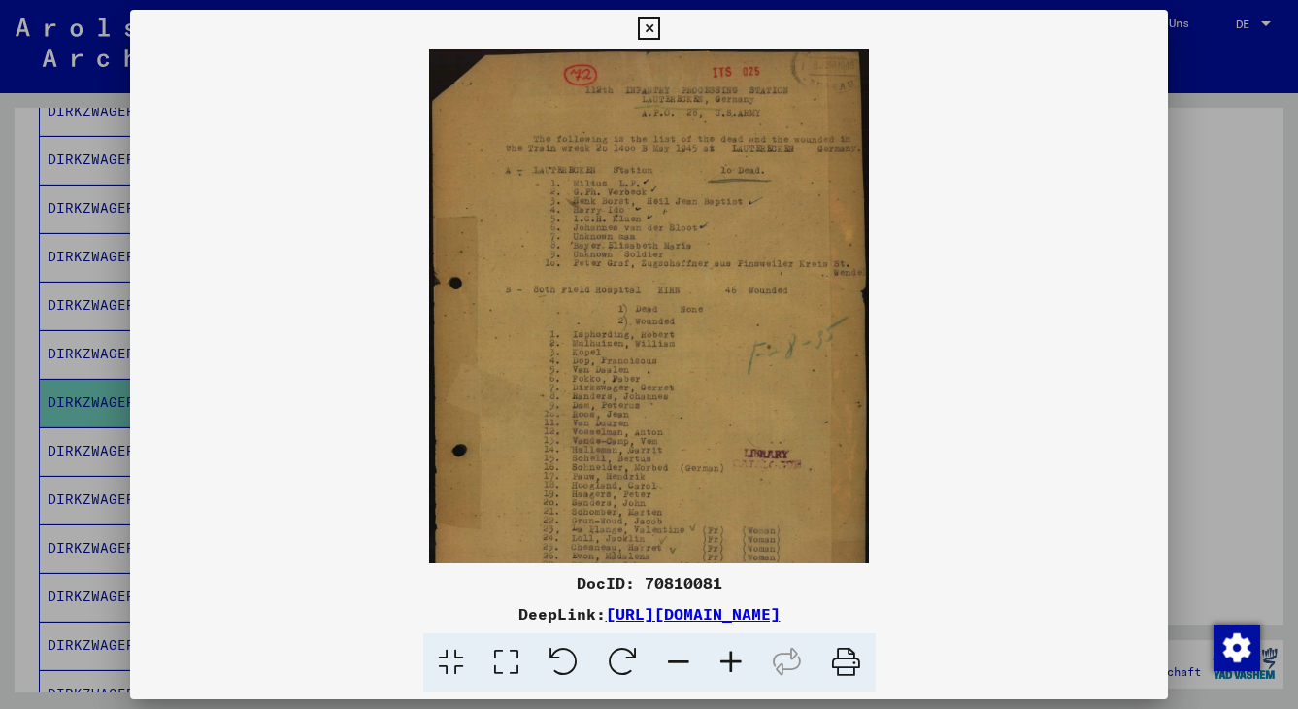
click at [726, 654] on icon at bounding box center [731, 662] width 52 height 59
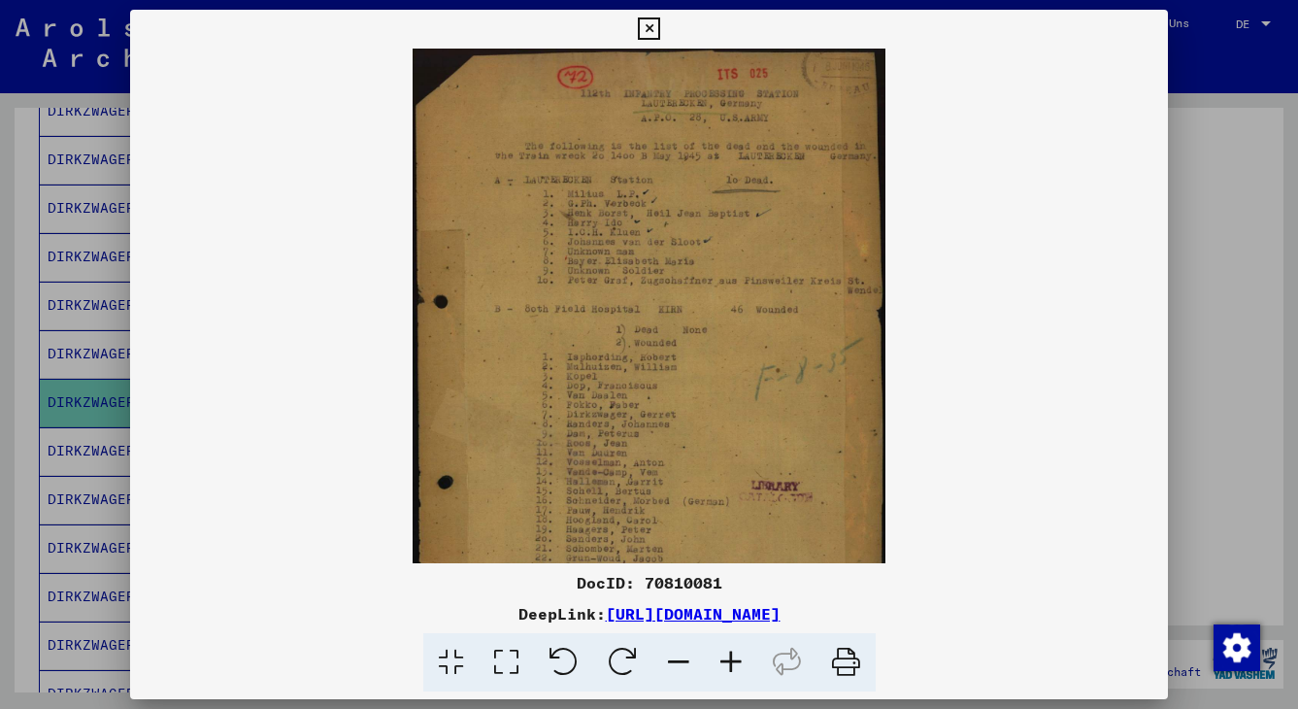
click at [726, 654] on icon at bounding box center [731, 662] width 52 height 59
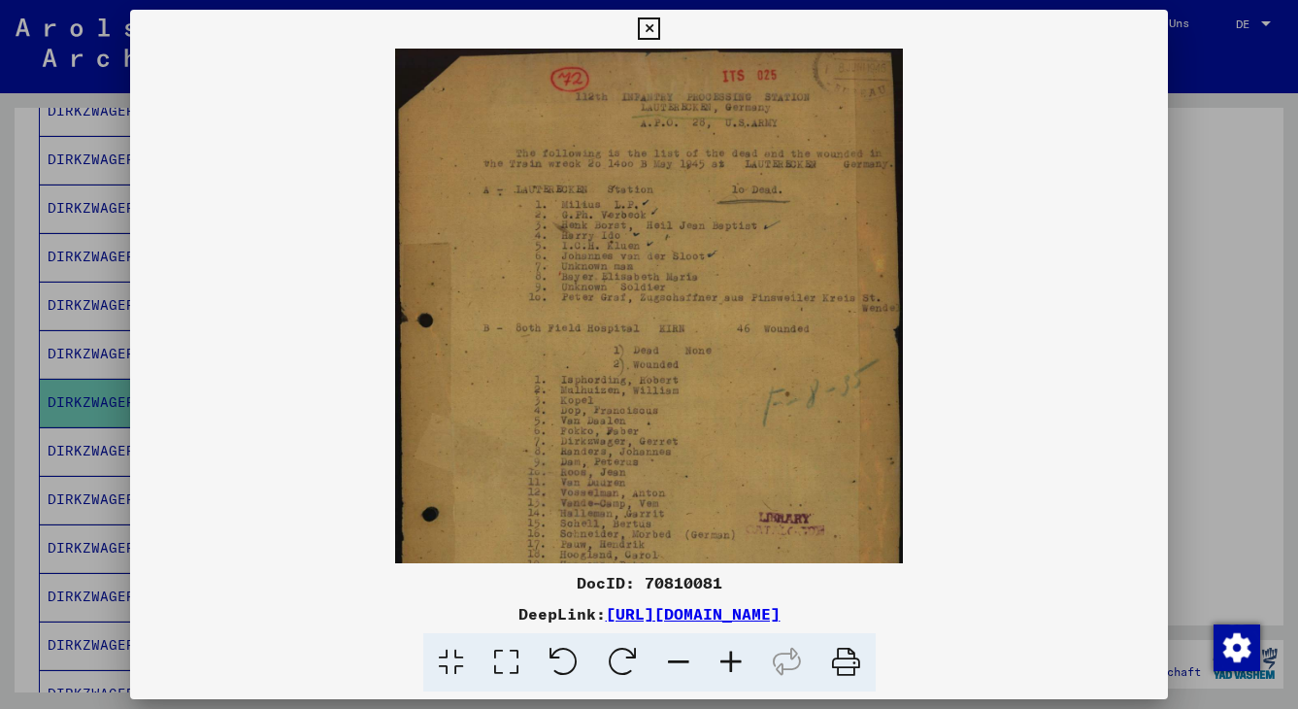
click at [726, 654] on icon at bounding box center [731, 662] width 52 height 59
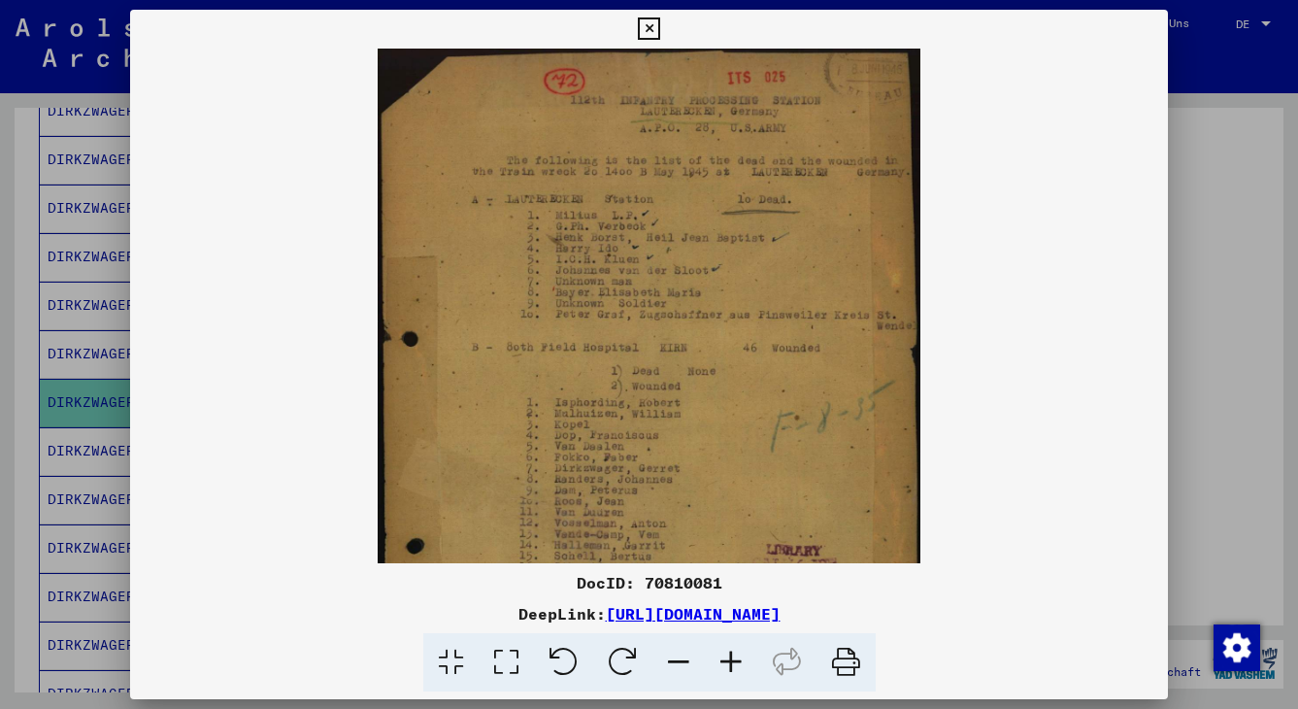
click at [727, 656] on icon at bounding box center [731, 662] width 52 height 59
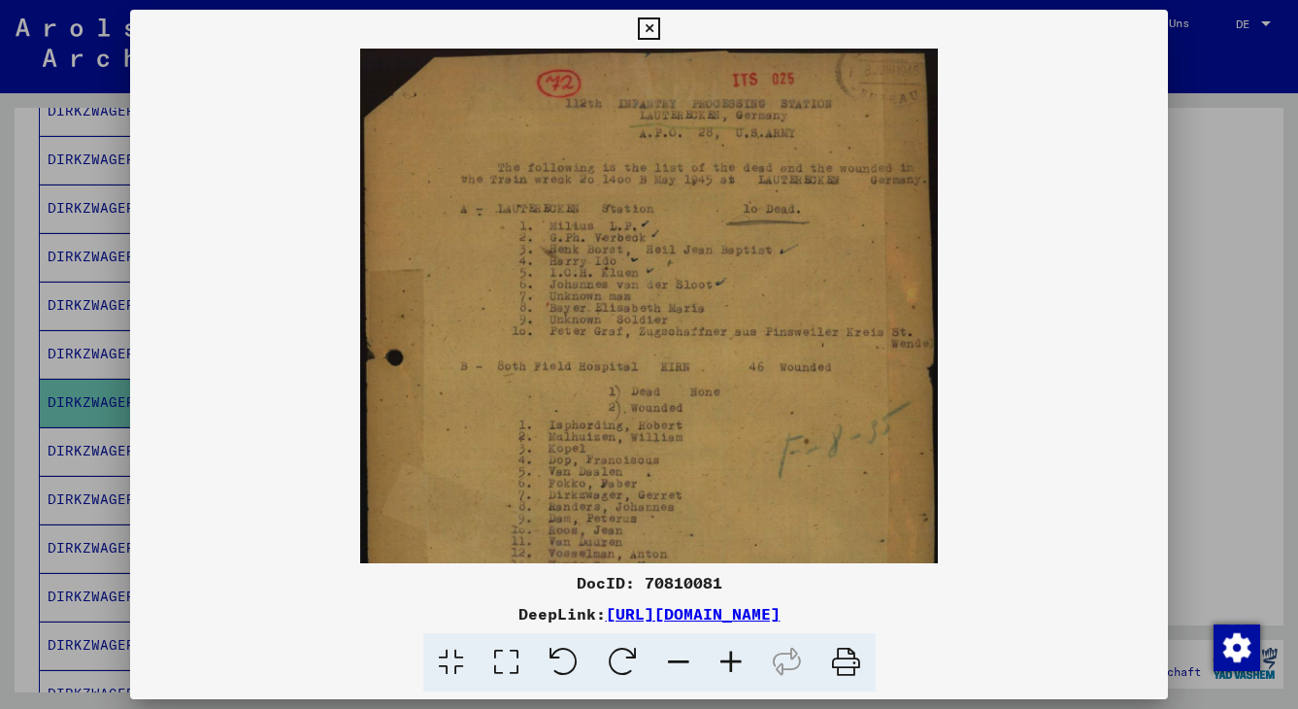
click at [727, 656] on icon at bounding box center [731, 662] width 52 height 59
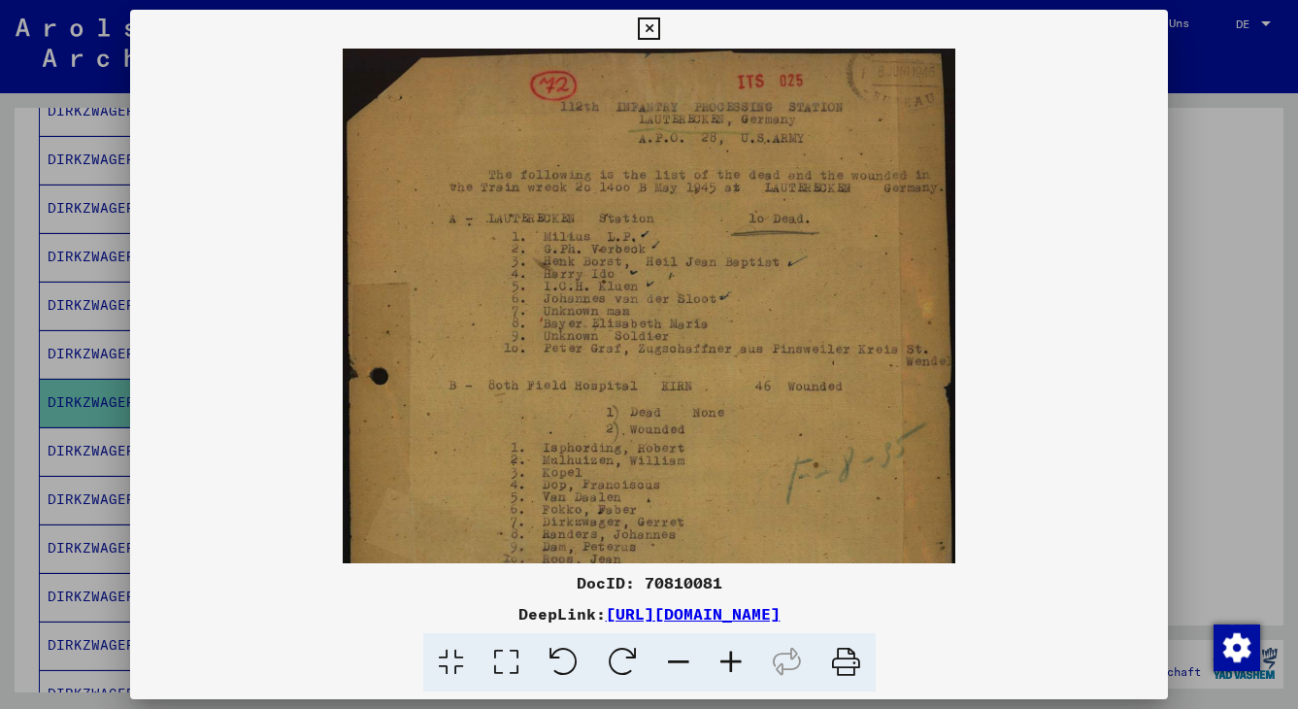
scroll to position [0, 0]
click at [660, 25] on icon at bounding box center [649, 28] width 22 height 23
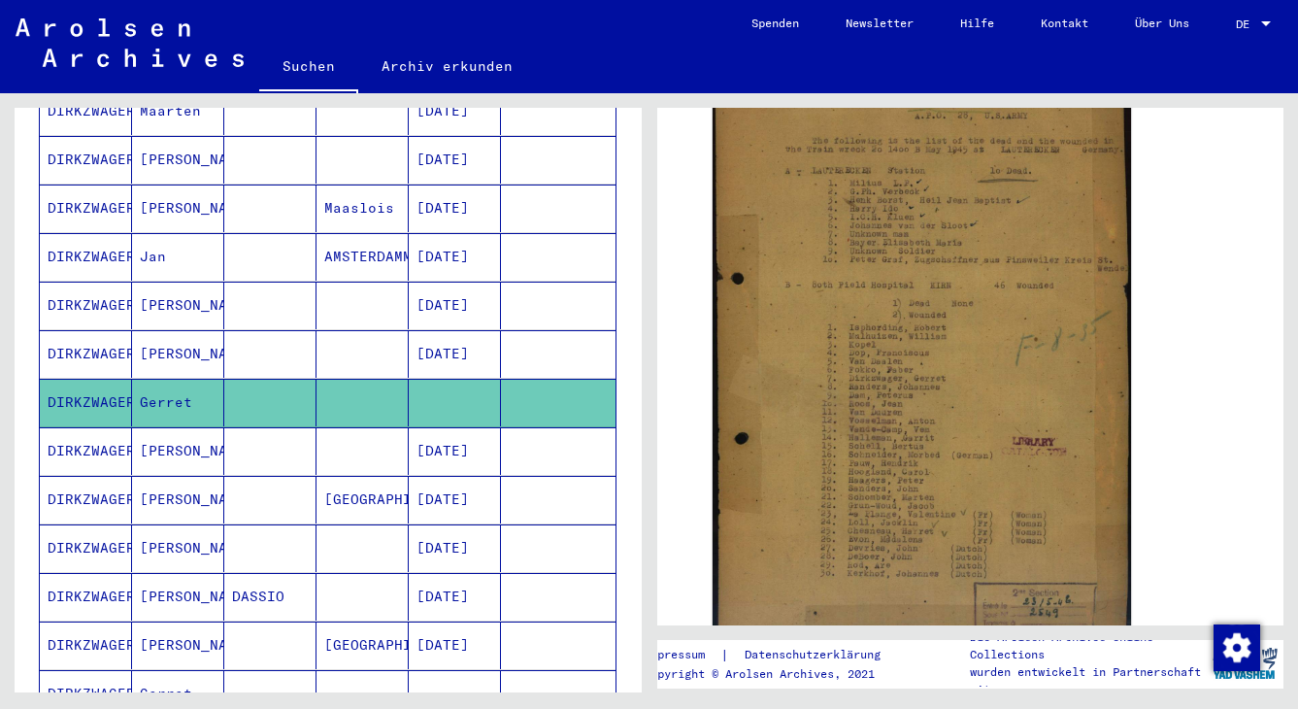
click at [171, 427] on mat-cell "[PERSON_NAME]" at bounding box center [178, 451] width 92 height 48
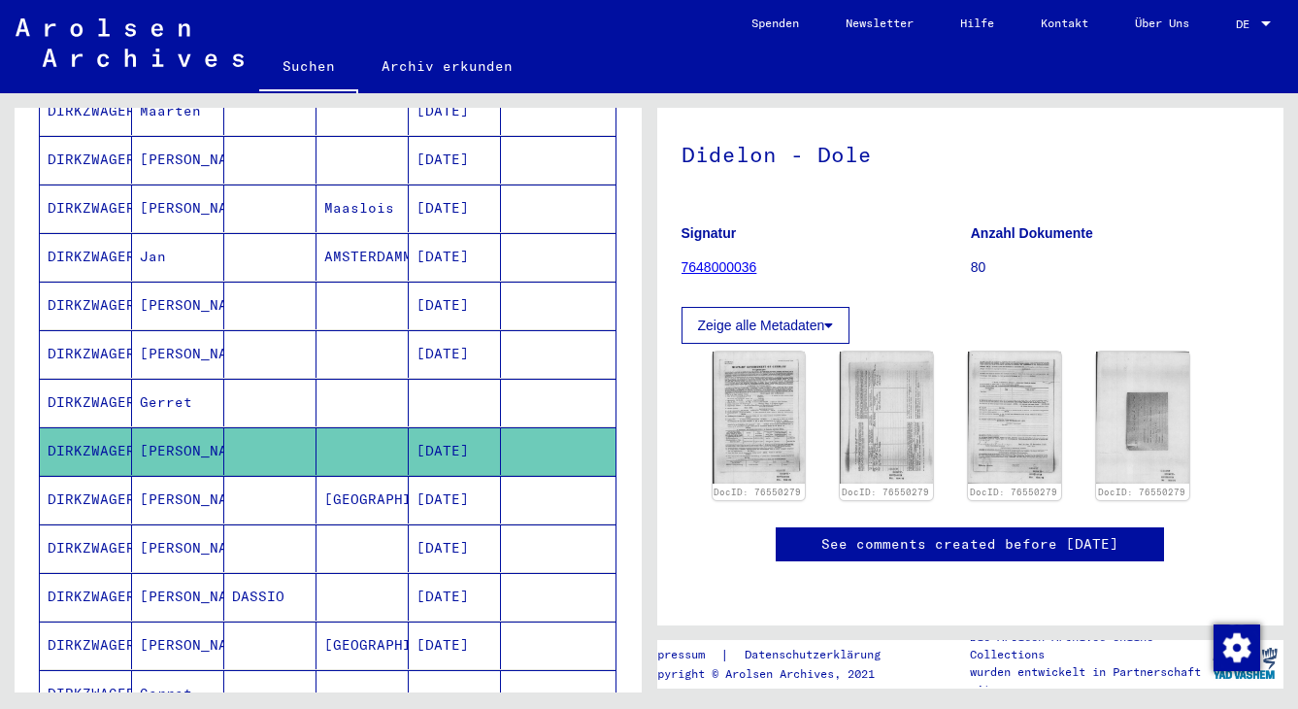
scroll to position [124, 0]
click at [751, 429] on img at bounding box center [759, 417] width 98 height 139
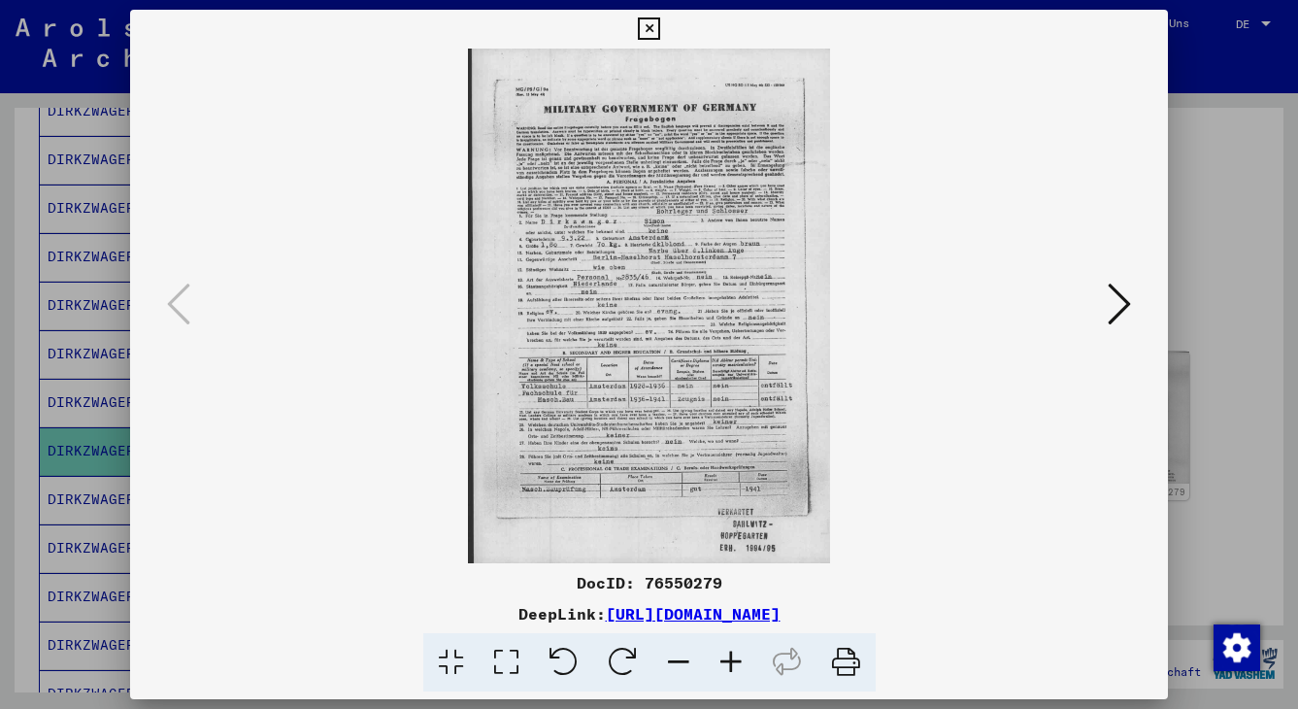
click at [1063, 306] on icon at bounding box center [1119, 304] width 23 height 47
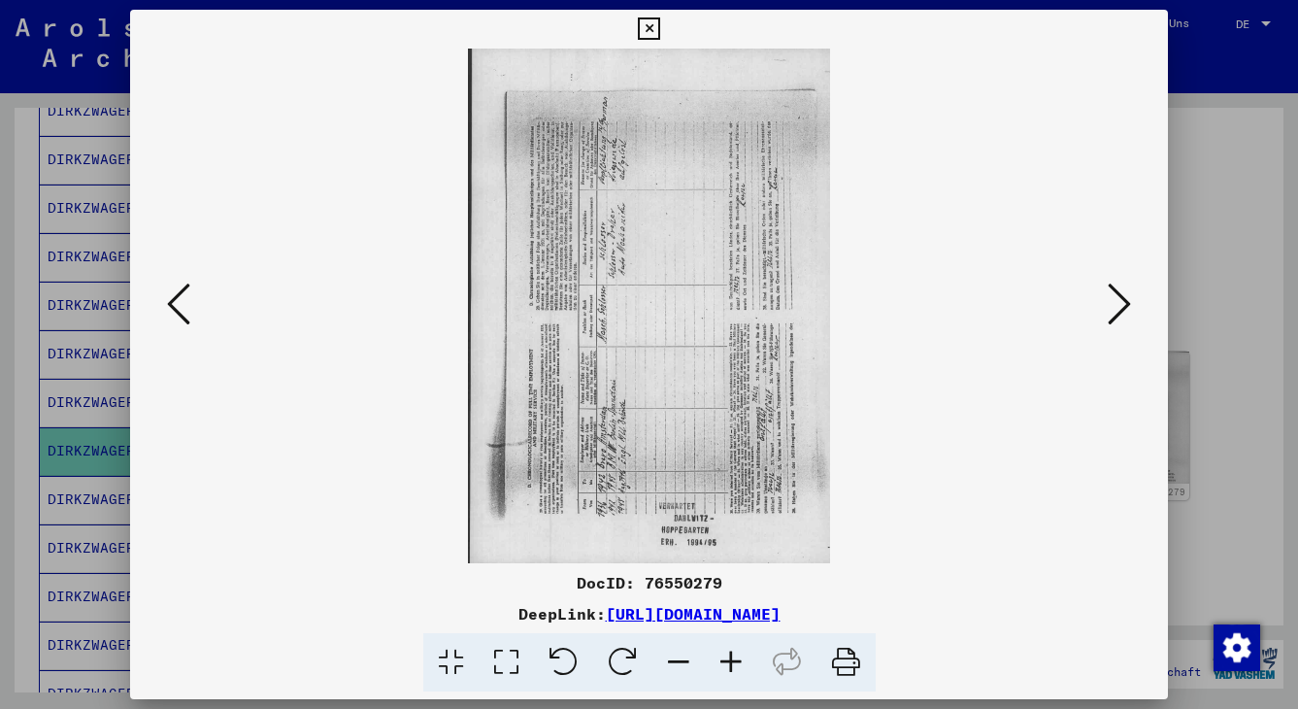
click at [1063, 306] on icon at bounding box center [1119, 304] width 23 height 47
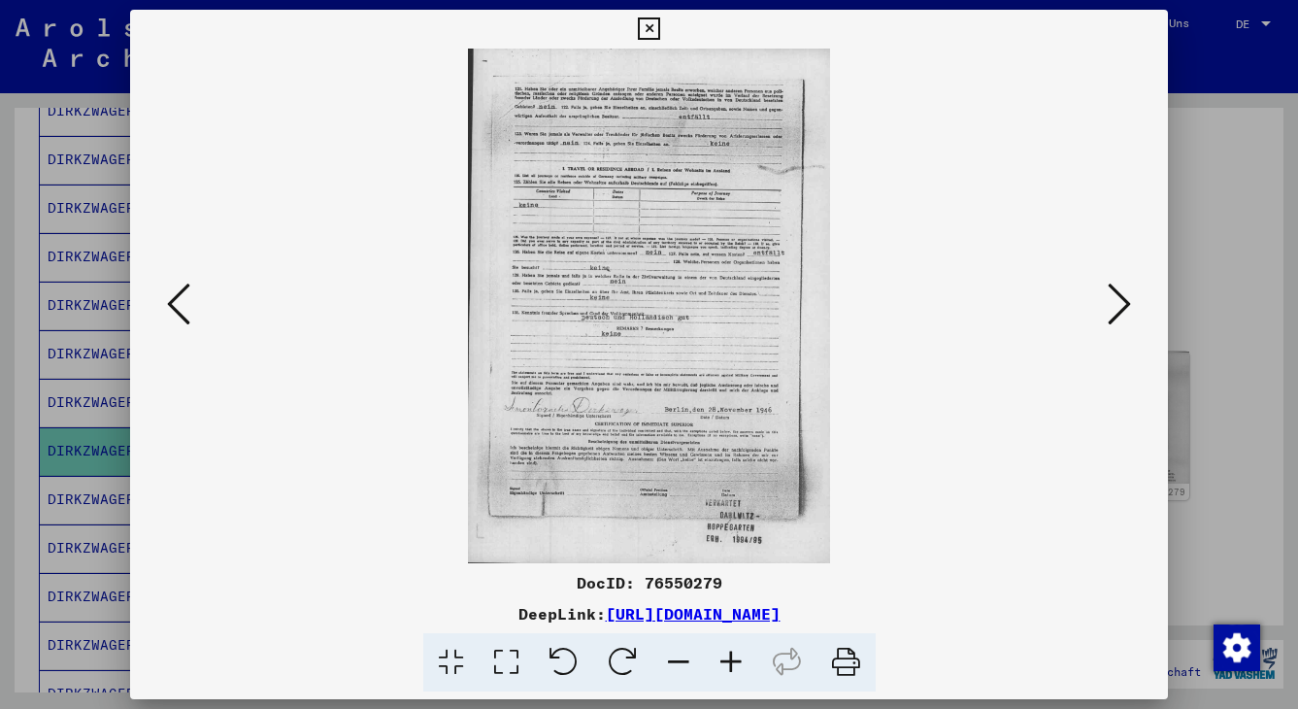
click at [1063, 306] on icon at bounding box center [1119, 304] width 23 height 47
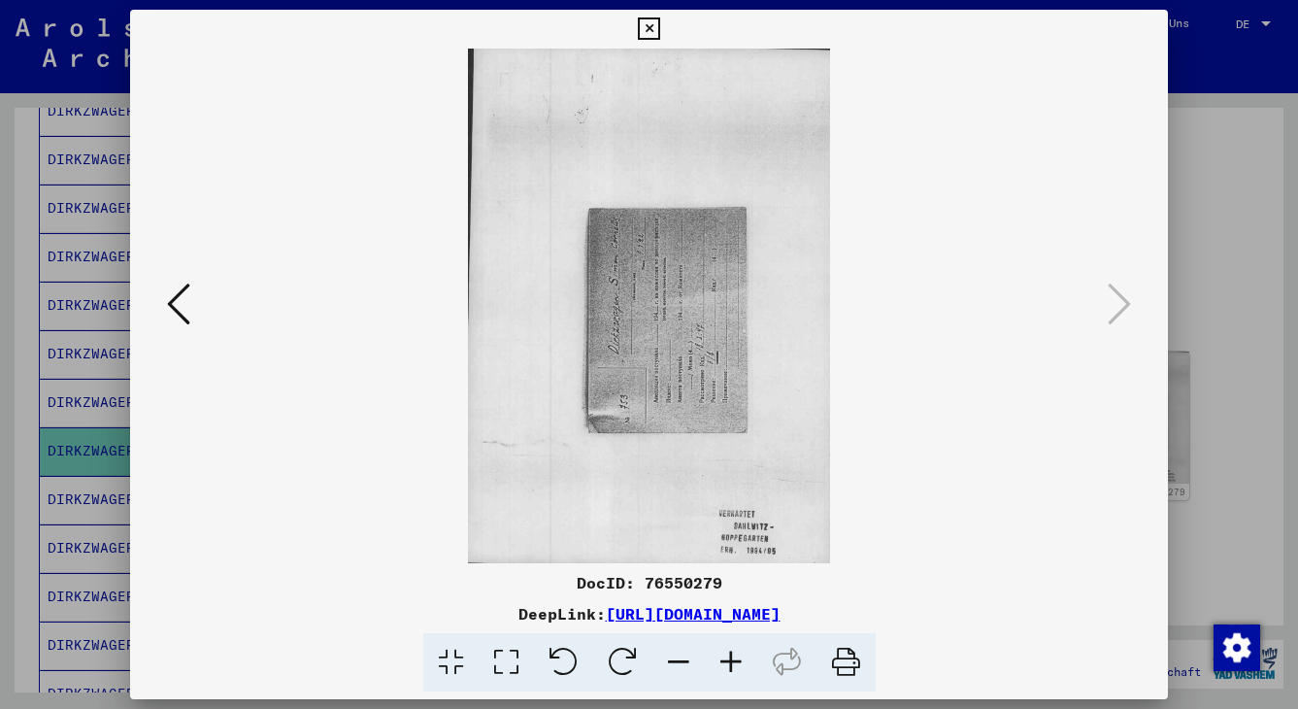
click at [168, 304] on icon at bounding box center [178, 304] width 23 height 47
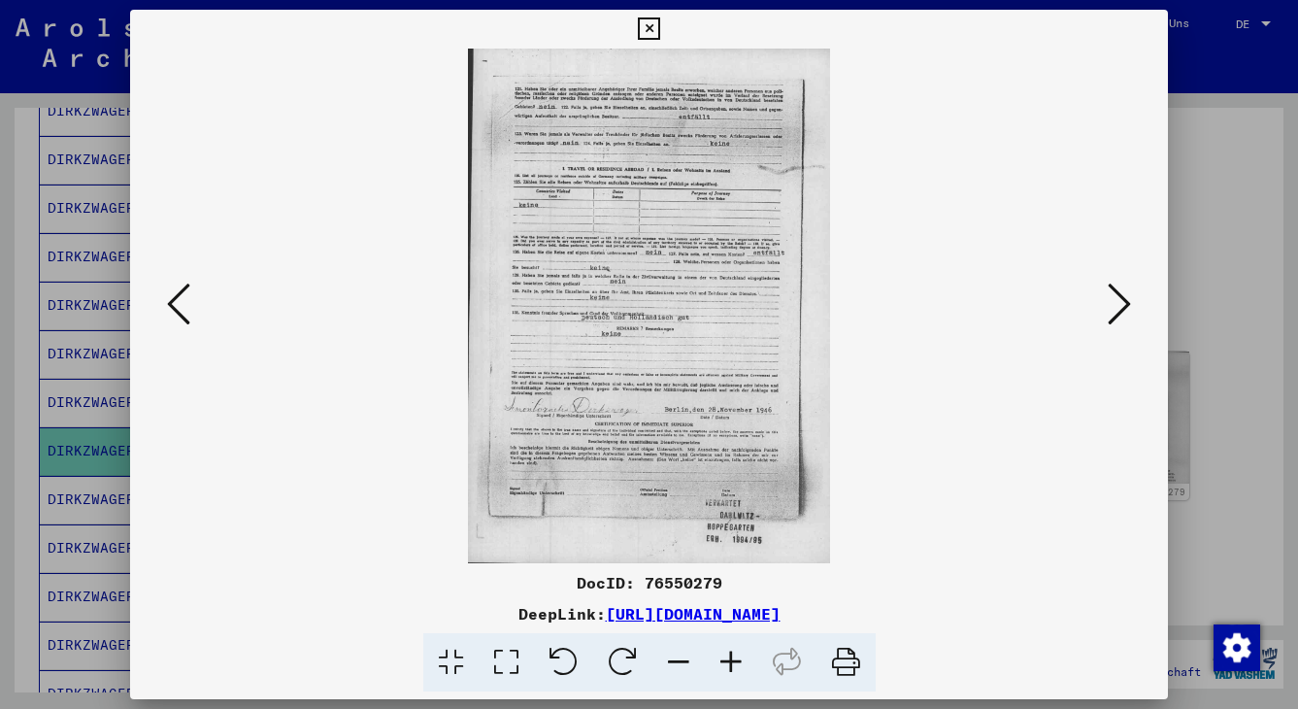
click at [168, 304] on icon at bounding box center [178, 304] width 23 height 47
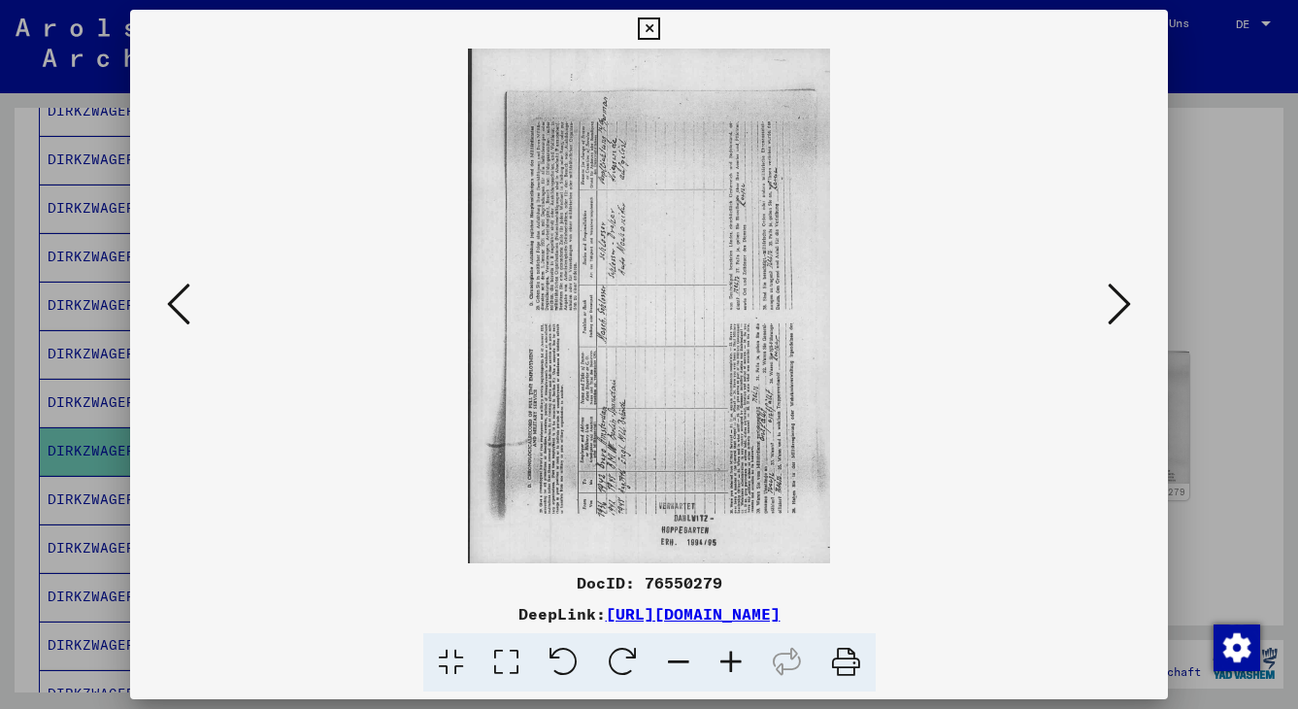
click at [619, 652] on icon at bounding box center [622, 662] width 59 height 59
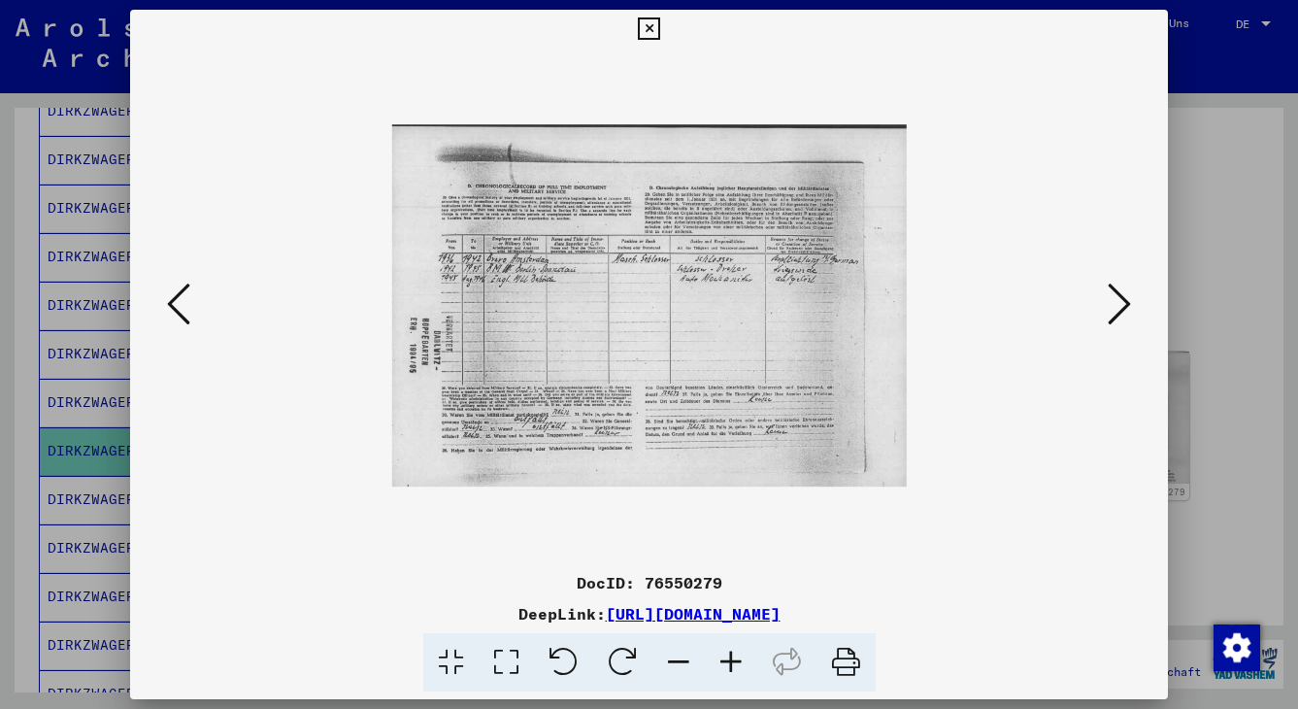
click at [660, 29] on icon at bounding box center [649, 28] width 22 height 23
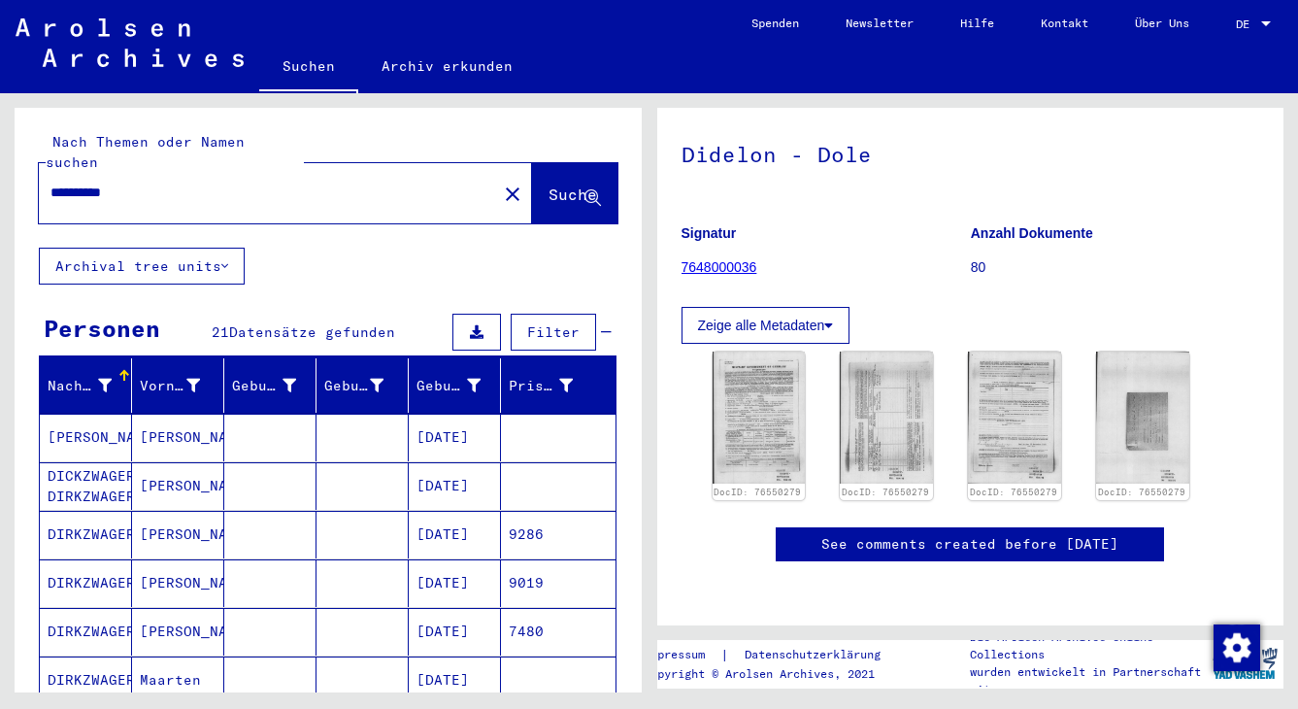
scroll to position [0, 0]
